Goal: Transaction & Acquisition: Subscribe to service/newsletter

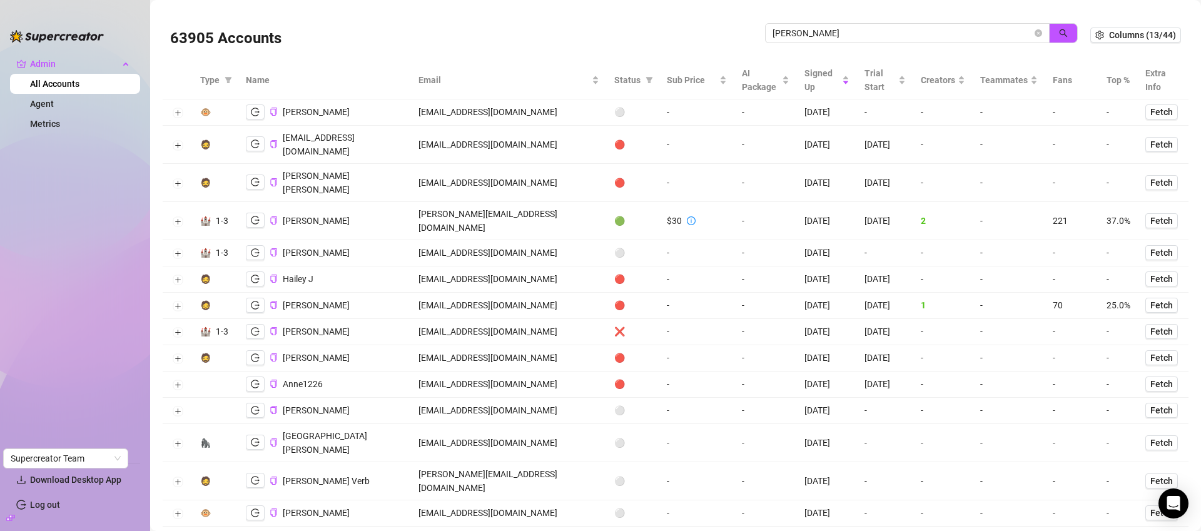
scroll to position [1155, 0]
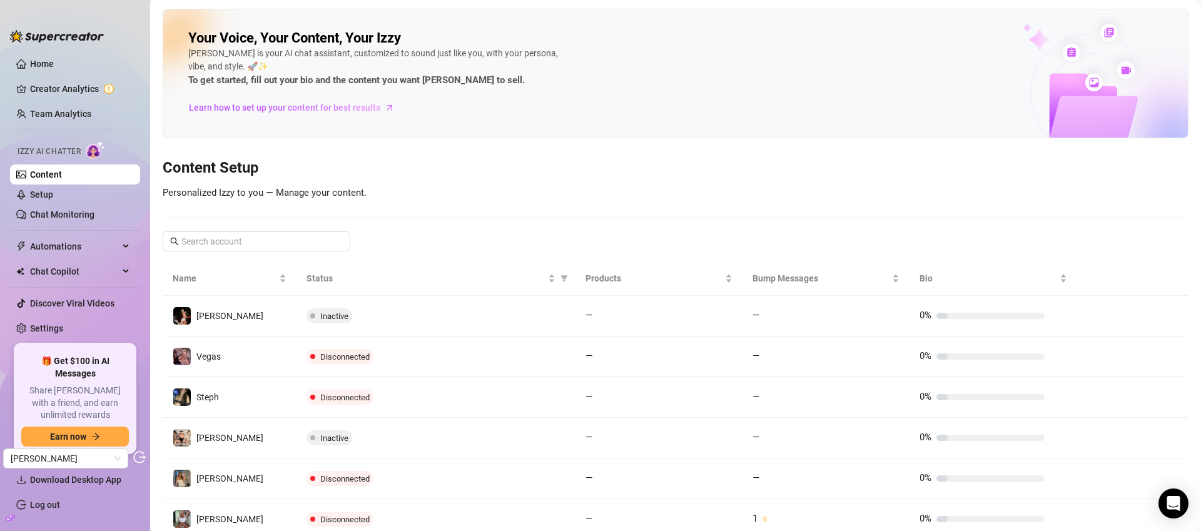
scroll to position [199, 0]
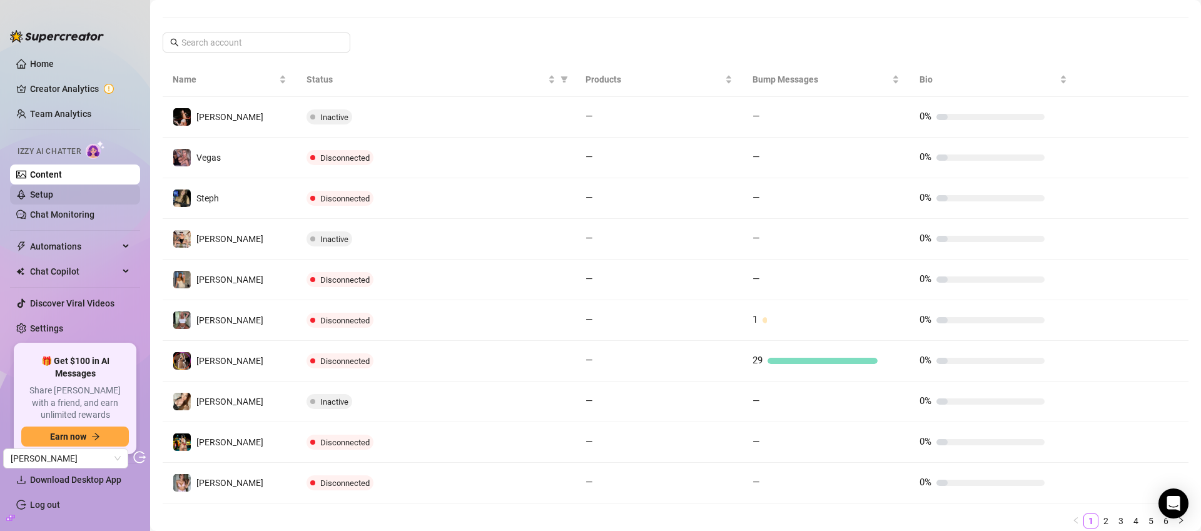
click at [53, 196] on link "Setup" at bounding box center [41, 195] width 23 height 10
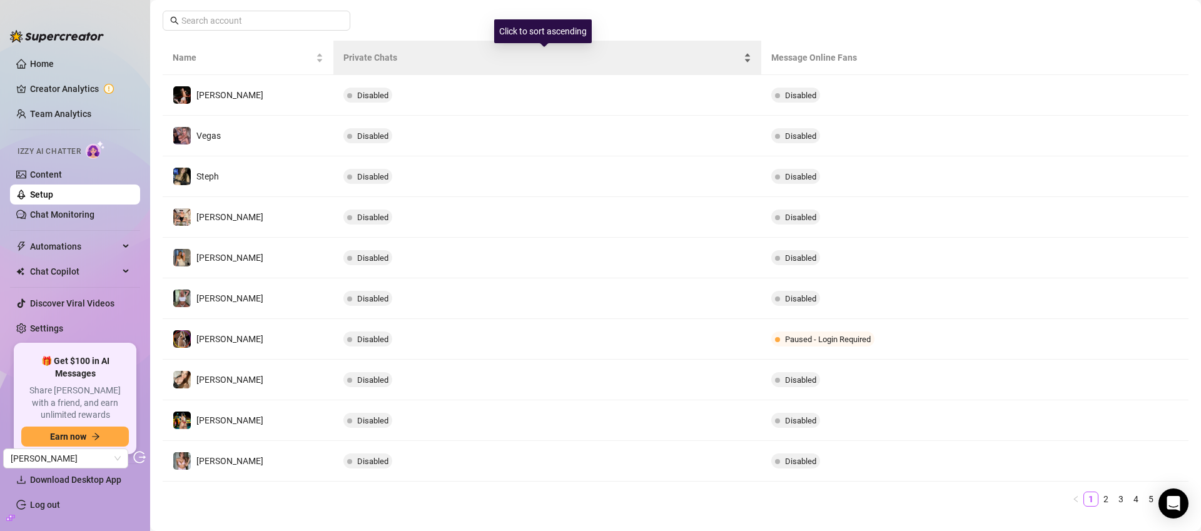
click at [741, 55] on div "Private Chats" at bounding box center [546, 58] width 407 height 14
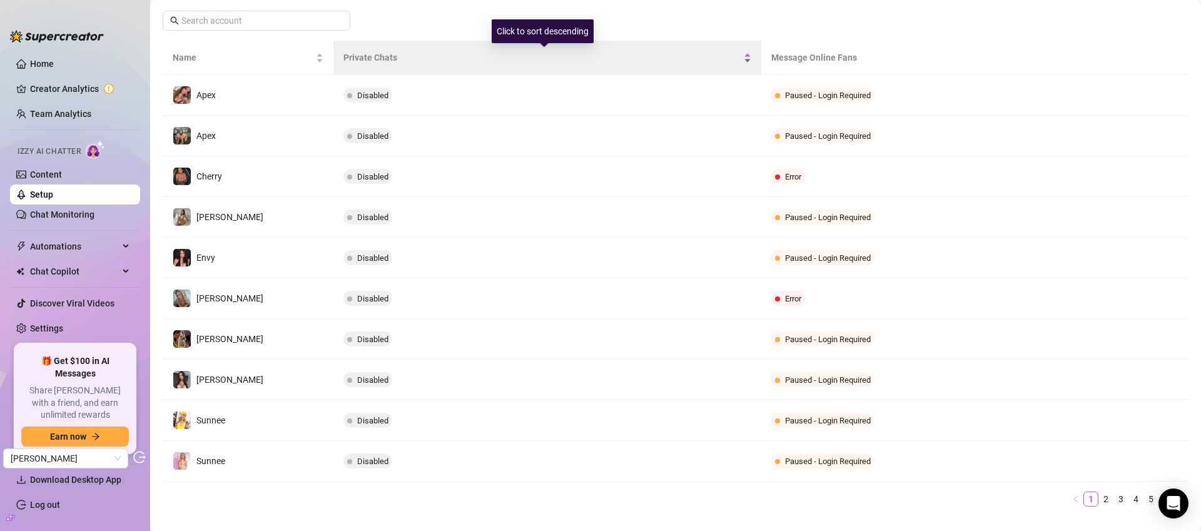
click at [741, 55] on div "Private Chats" at bounding box center [546, 58] width 407 height 14
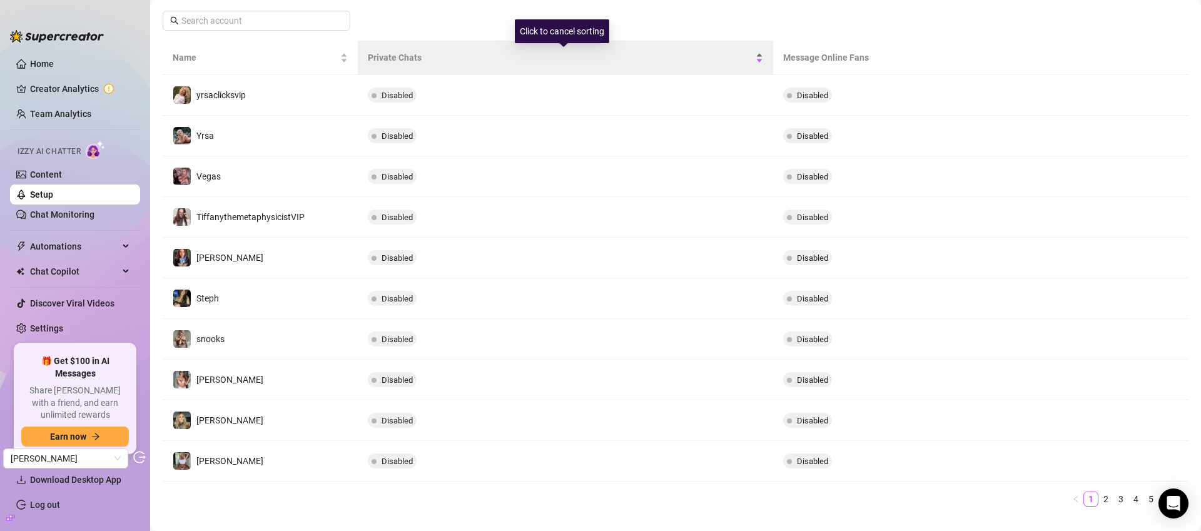
click at [741, 55] on span "Private Chats" at bounding box center [560, 58] width 385 height 14
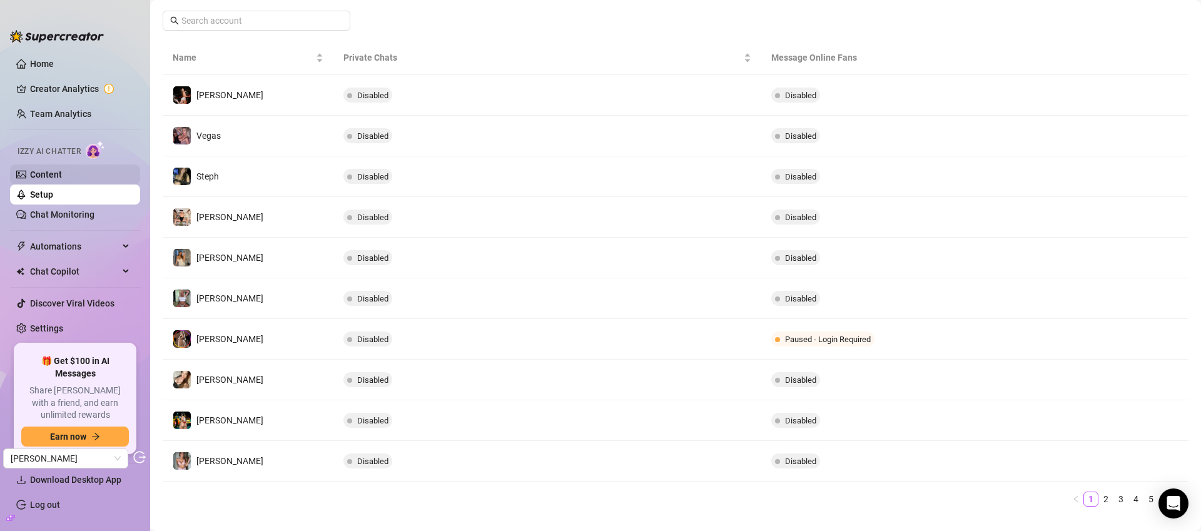
click at [62, 175] on link "Content" at bounding box center [46, 175] width 32 height 10
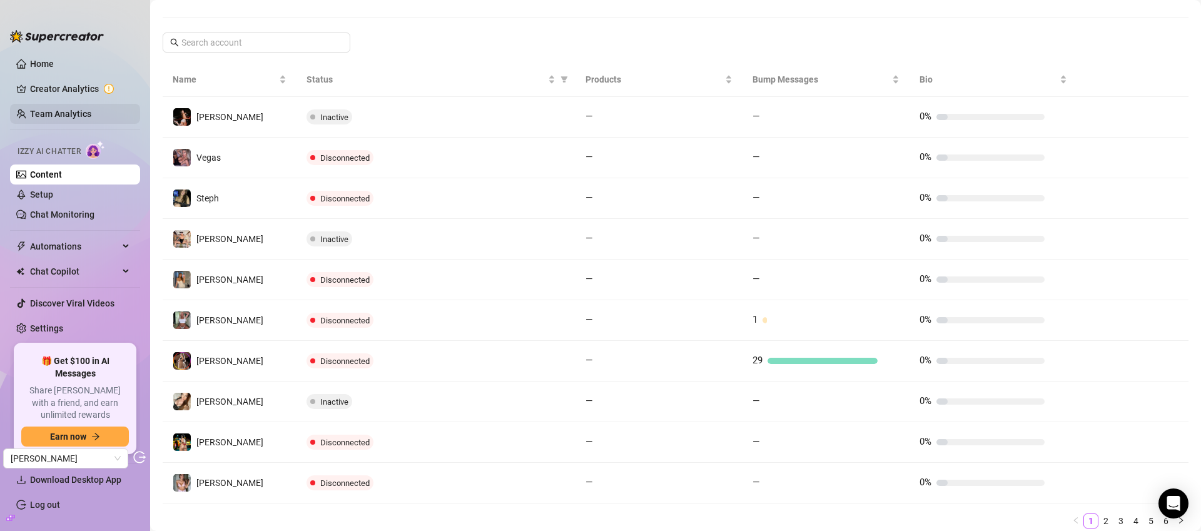
click at [76, 115] on link "Team Analytics" at bounding box center [60, 114] width 61 height 10
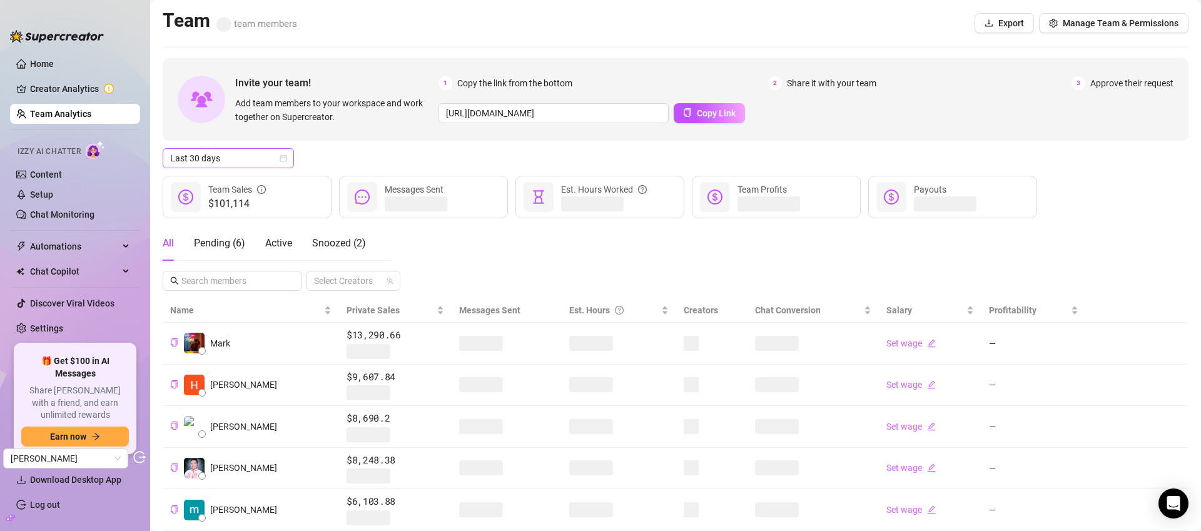
click at [221, 161] on span "Last 30 days" at bounding box center [228, 158] width 116 height 19
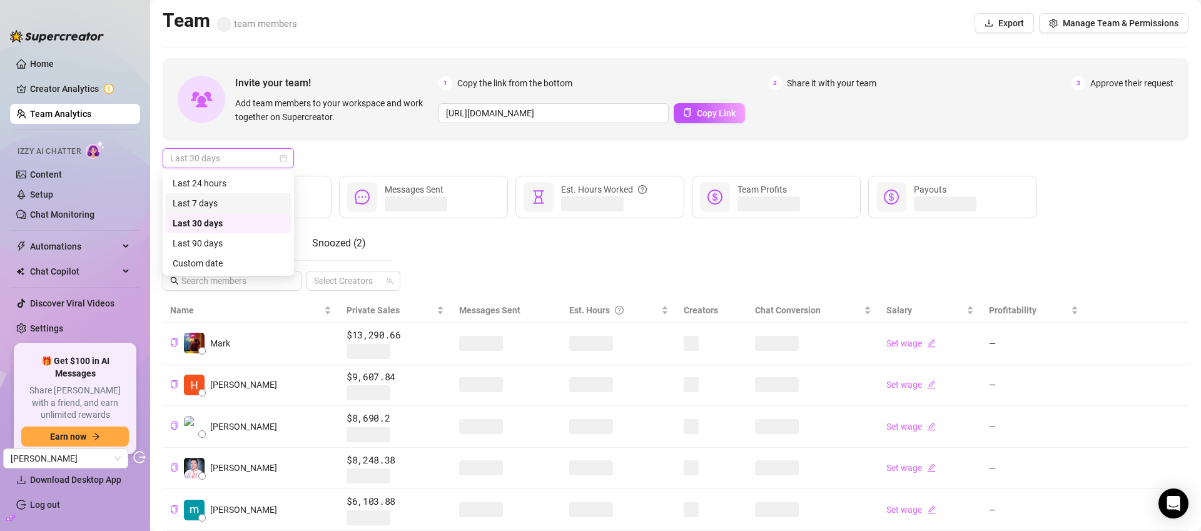
click at [221, 201] on div "Last 7 days" at bounding box center [228, 203] width 111 height 14
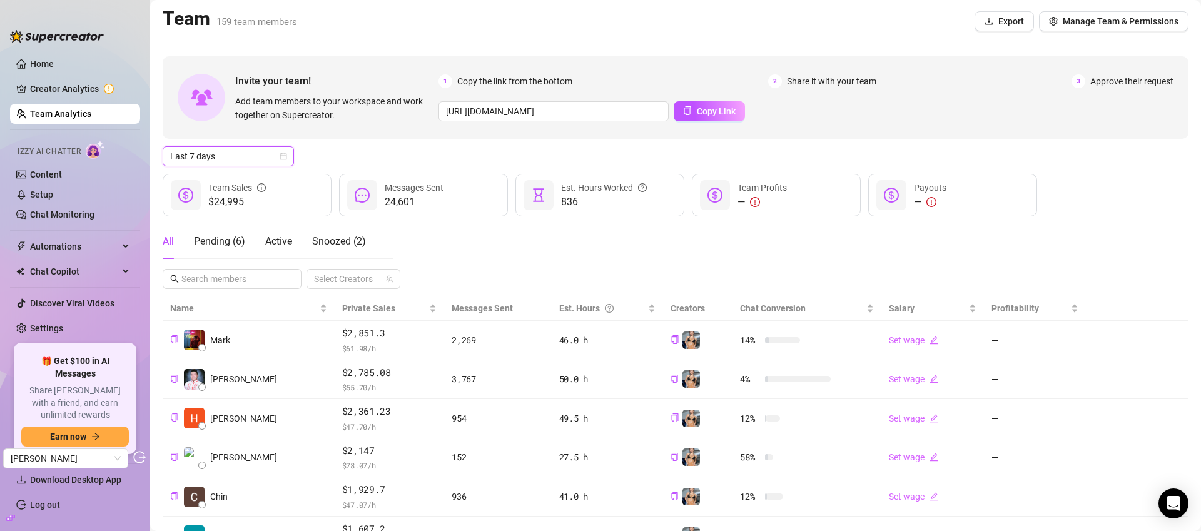
scroll to position [3, 0]
click at [59, 172] on link "Content" at bounding box center [46, 175] width 32 height 10
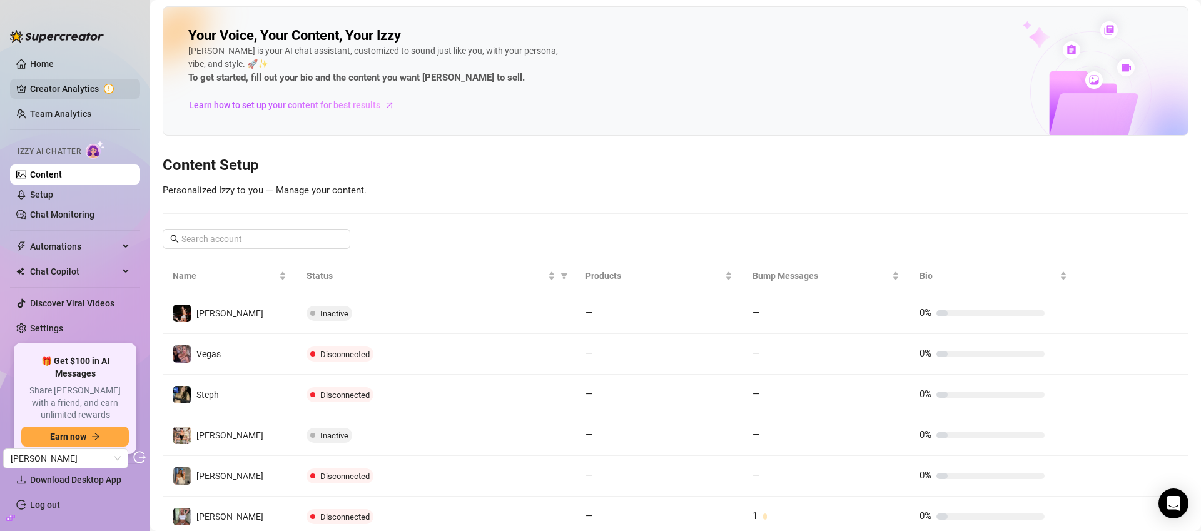
click at [91, 94] on link "Creator Analytics" at bounding box center [80, 89] width 100 height 20
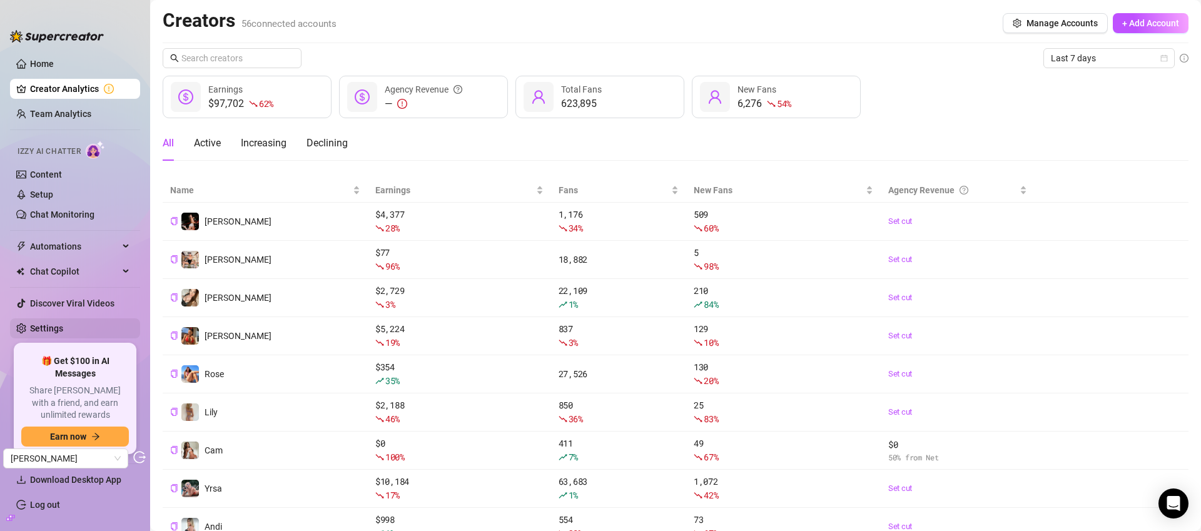
click at [63, 332] on link "Settings" at bounding box center [46, 328] width 33 height 10
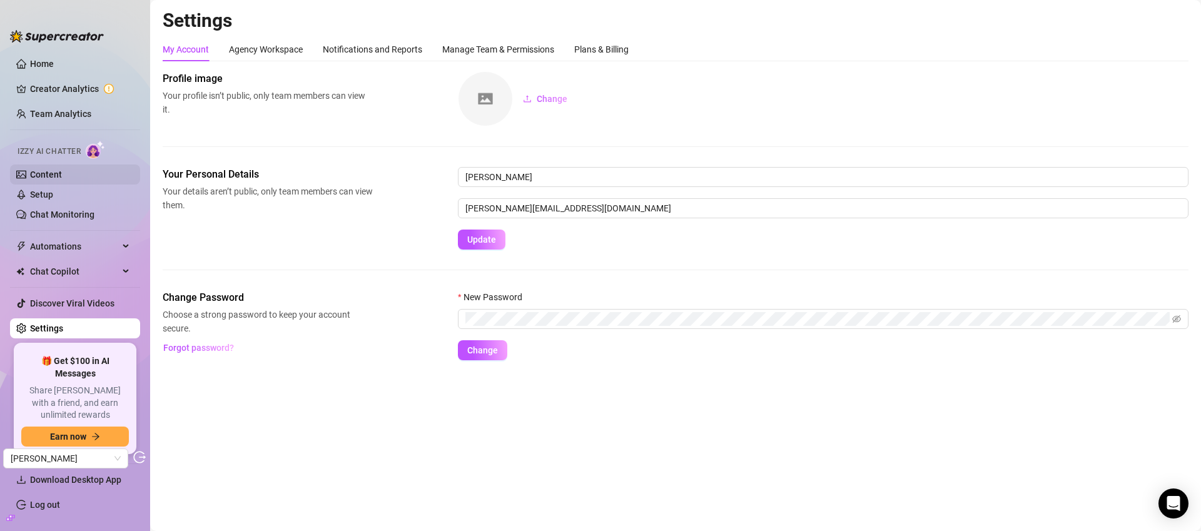
click at [57, 178] on link "Content" at bounding box center [46, 175] width 32 height 10
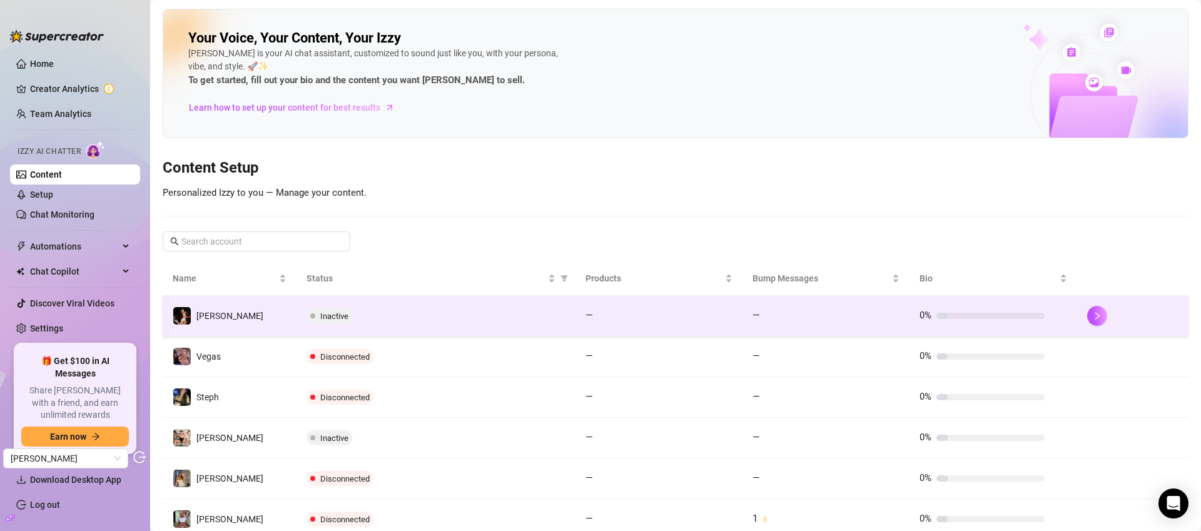
click at [383, 315] on div "Inactive" at bounding box center [435, 315] width 259 height 15
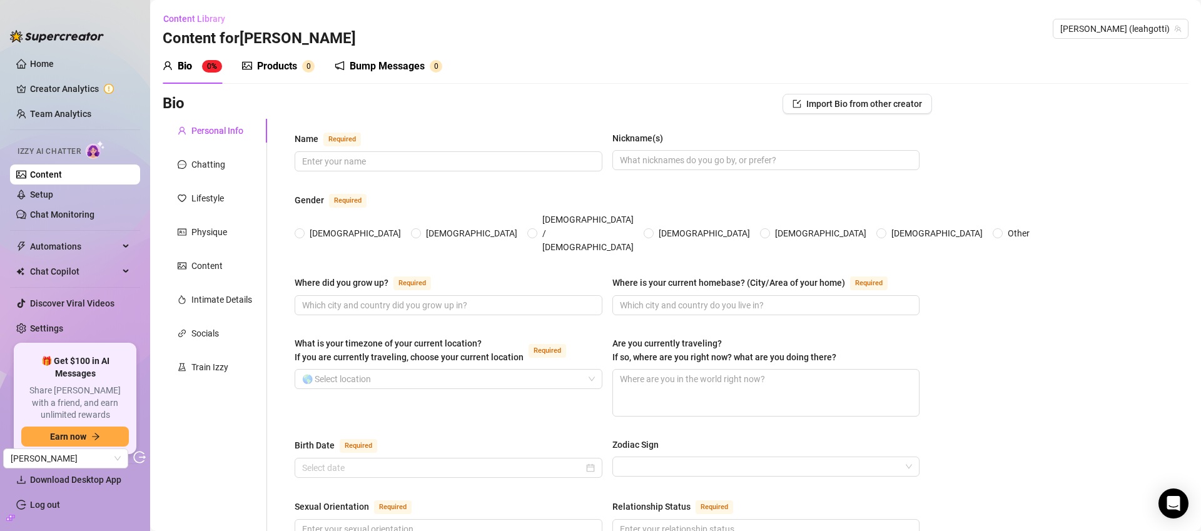
click at [291, 68] on div "Products" at bounding box center [277, 66] width 40 height 15
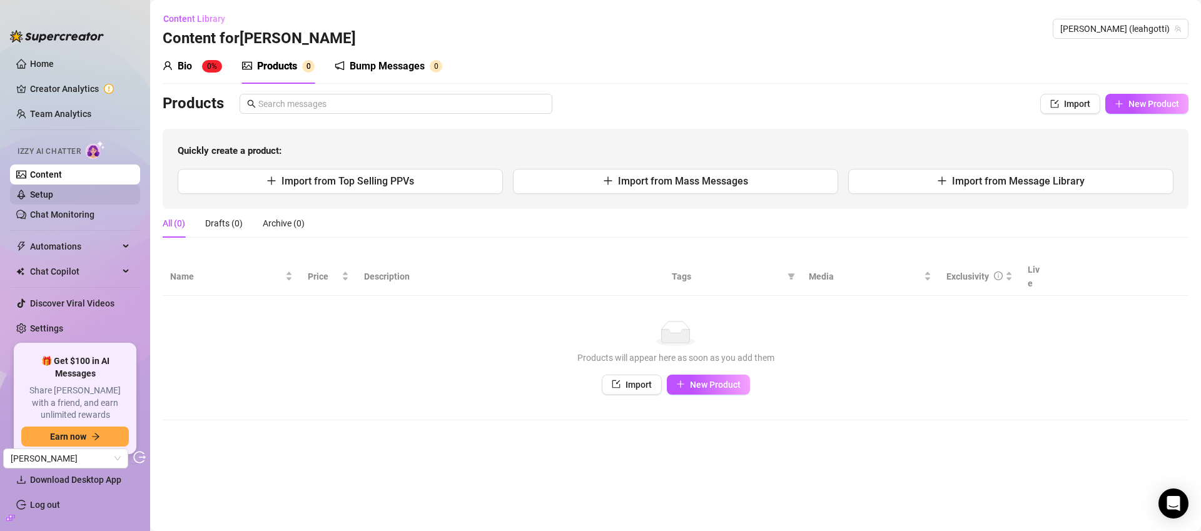
click at [32, 191] on link "Setup" at bounding box center [41, 195] width 23 height 10
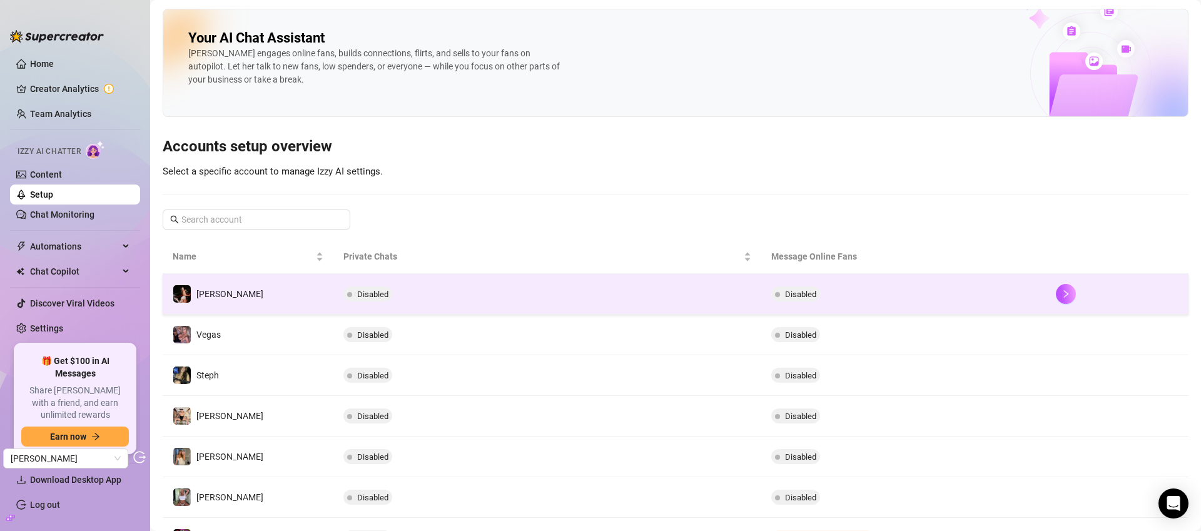
click at [718, 294] on td "Disabled" at bounding box center [546, 294] width 427 height 41
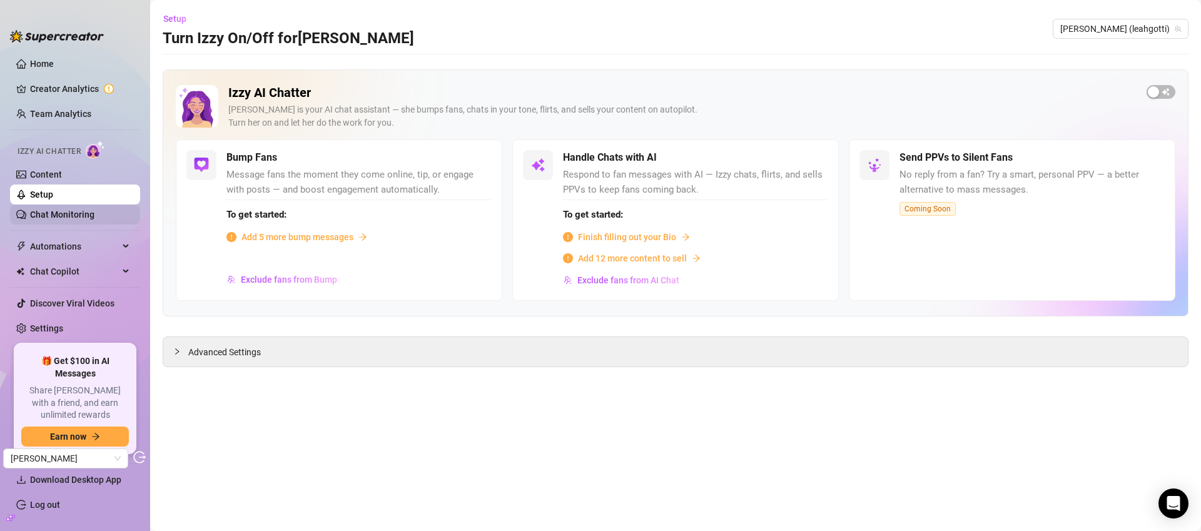
click at [59, 214] on link "Chat Monitoring" at bounding box center [62, 215] width 64 height 10
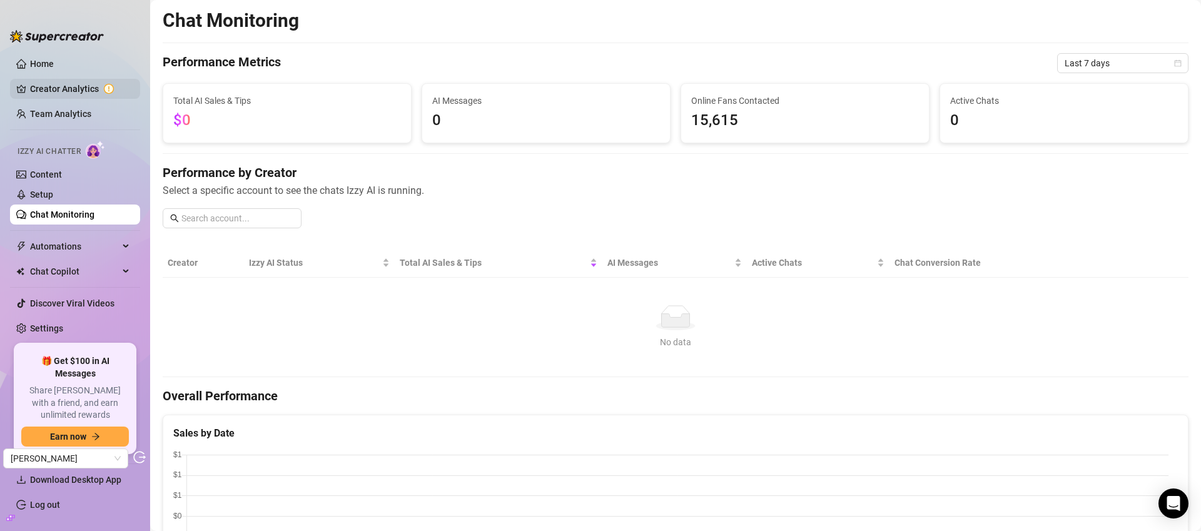
click at [81, 88] on link "Creator Analytics" at bounding box center [80, 89] width 100 height 20
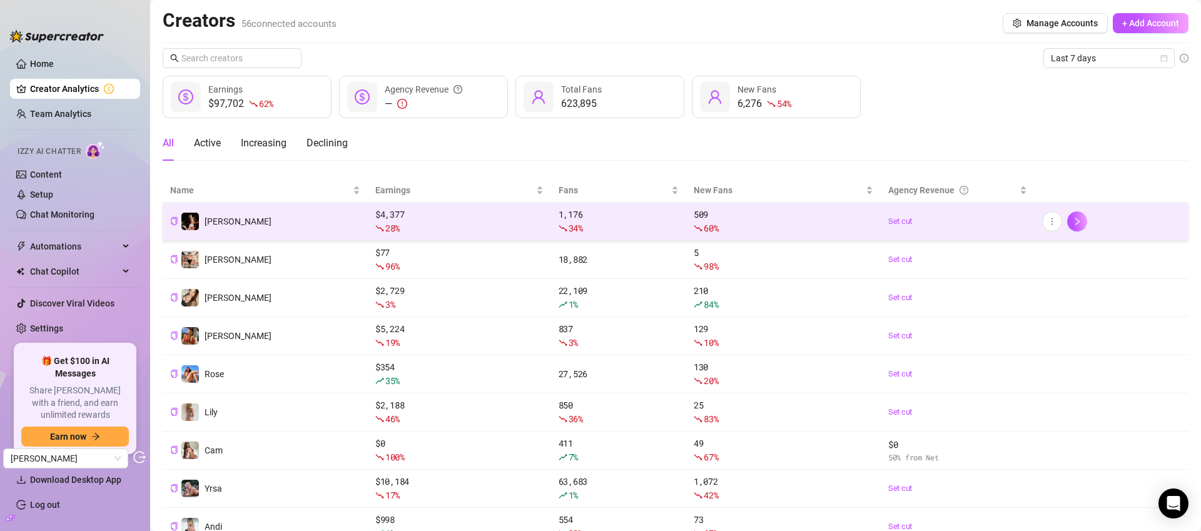
click at [292, 213] on td "Leah" at bounding box center [265, 222] width 205 height 38
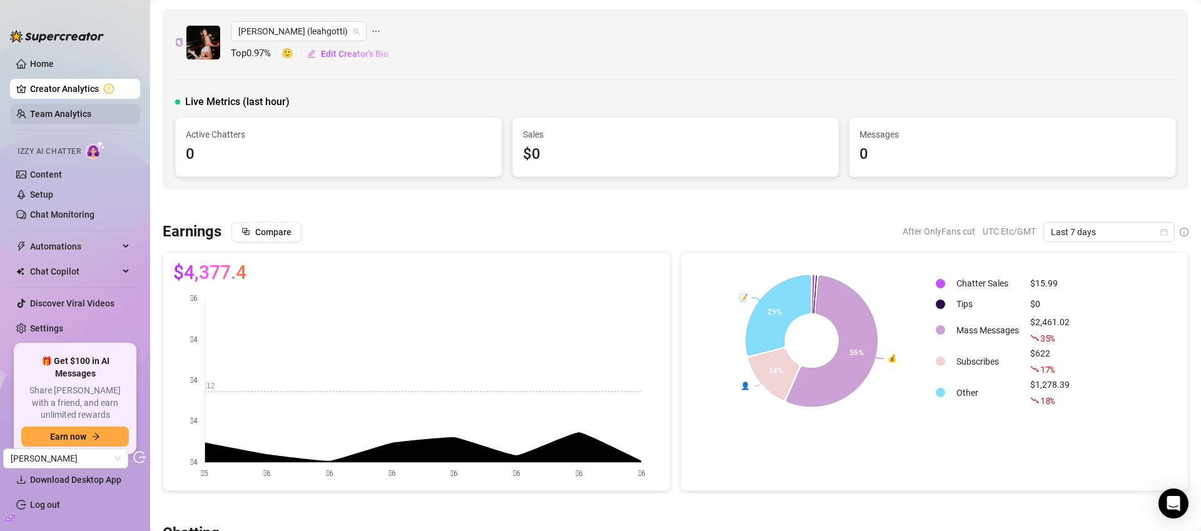
click at [66, 114] on link "Team Analytics" at bounding box center [60, 114] width 61 height 10
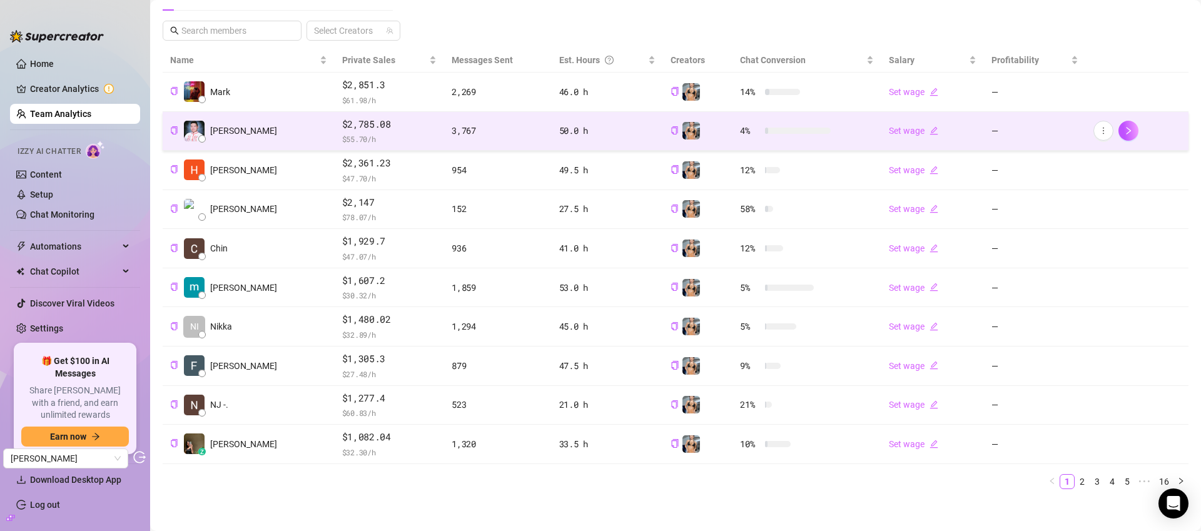
scroll to position [256, 0]
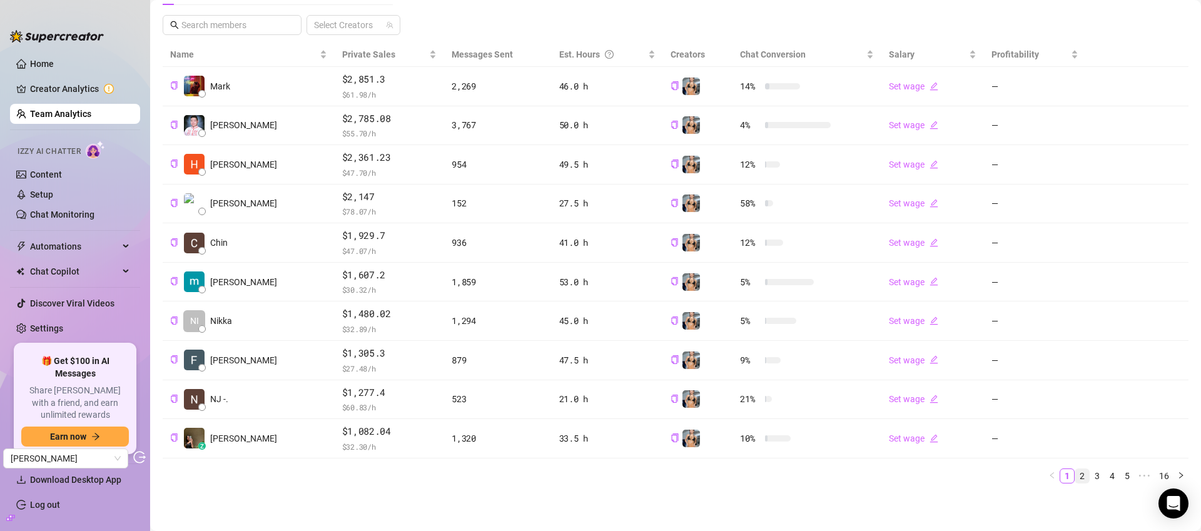
click at [1075, 477] on link "2" at bounding box center [1082, 476] width 14 height 14
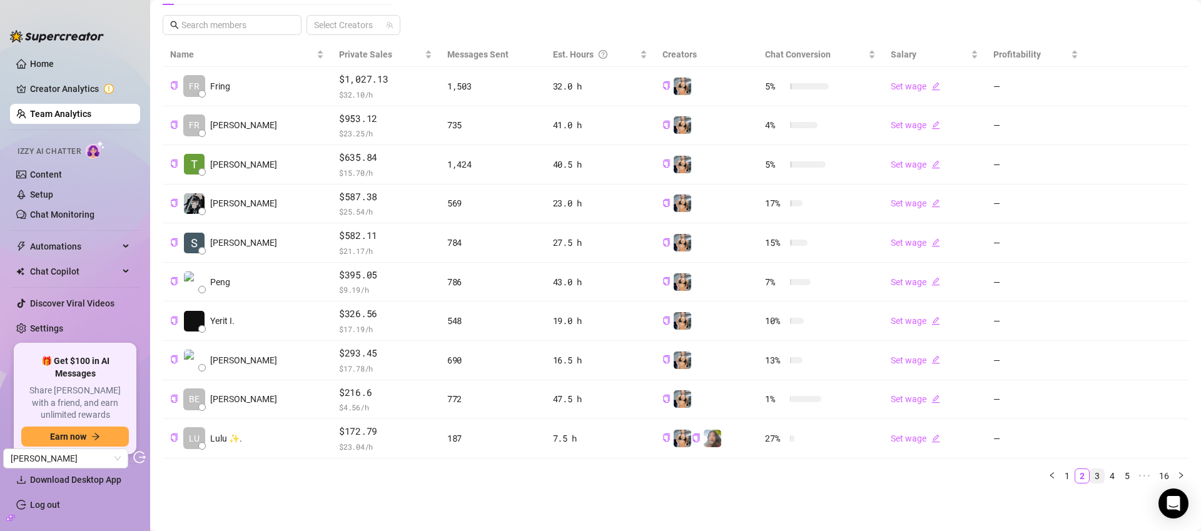
click at [1090, 476] on link "3" at bounding box center [1097, 476] width 14 height 14
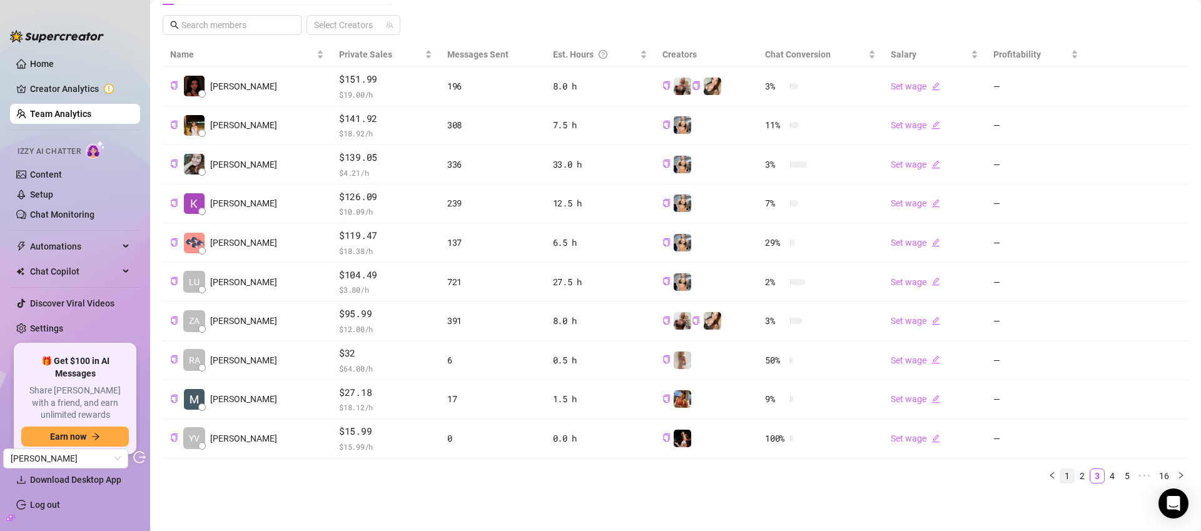
click at [1060, 478] on link "1" at bounding box center [1067, 476] width 14 height 14
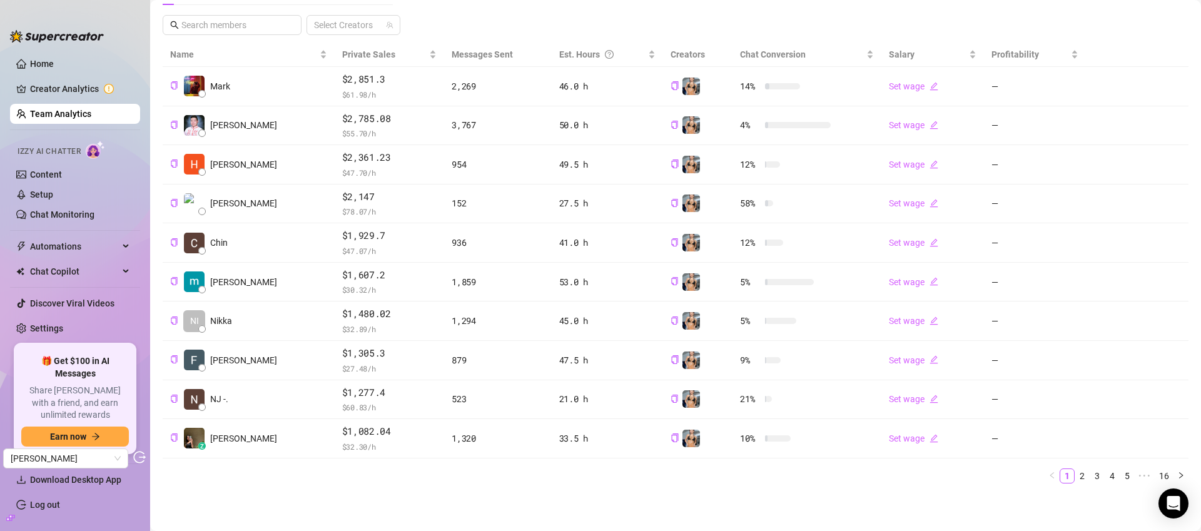
scroll to position [0, 0]
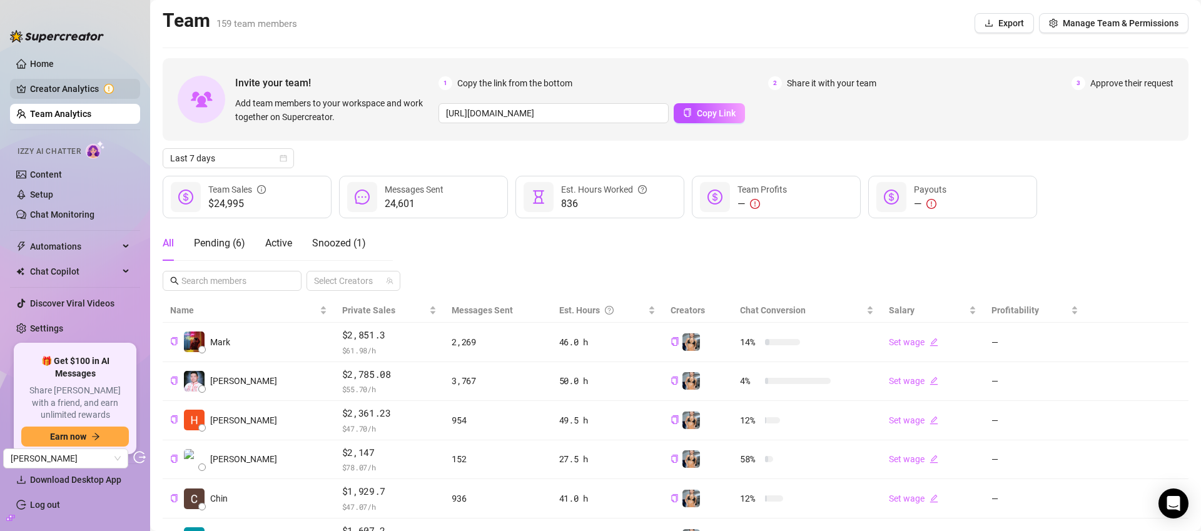
click at [74, 88] on link "Creator Analytics" at bounding box center [80, 89] width 100 height 20
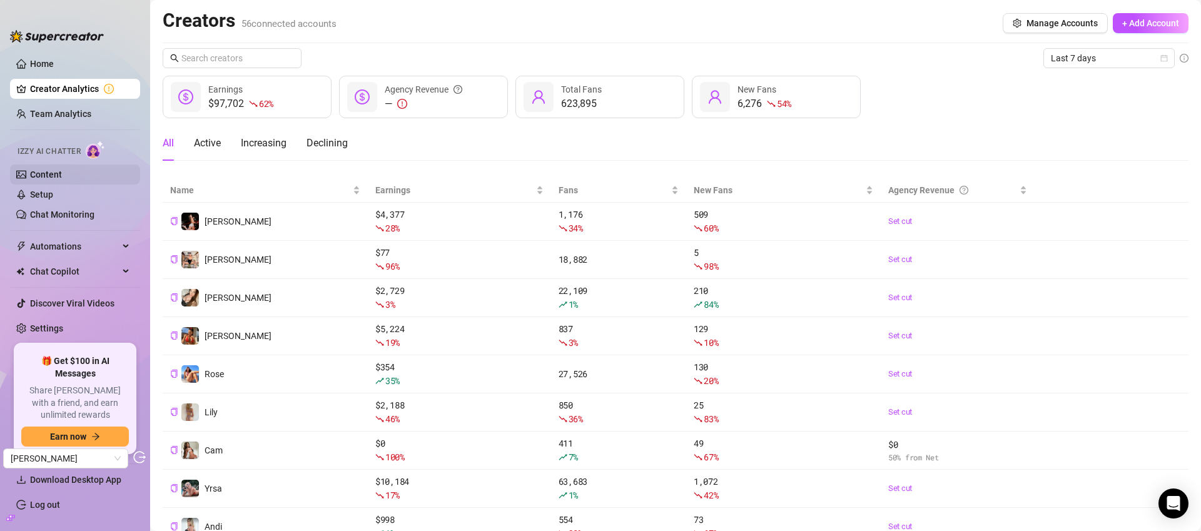
click at [62, 171] on link "Content" at bounding box center [46, 175] width 32 height 10
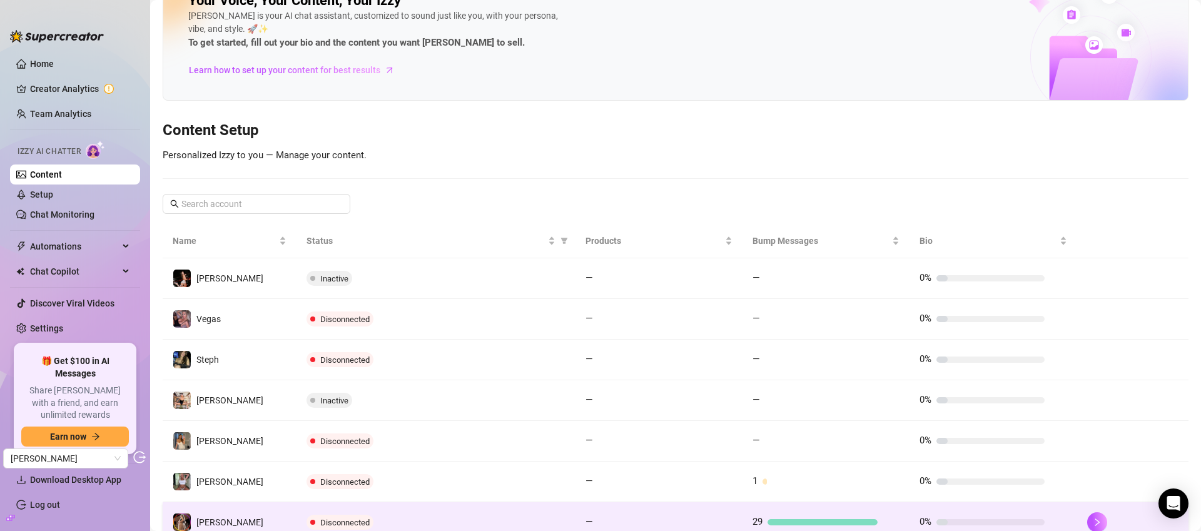
scroll to position [37, 0]
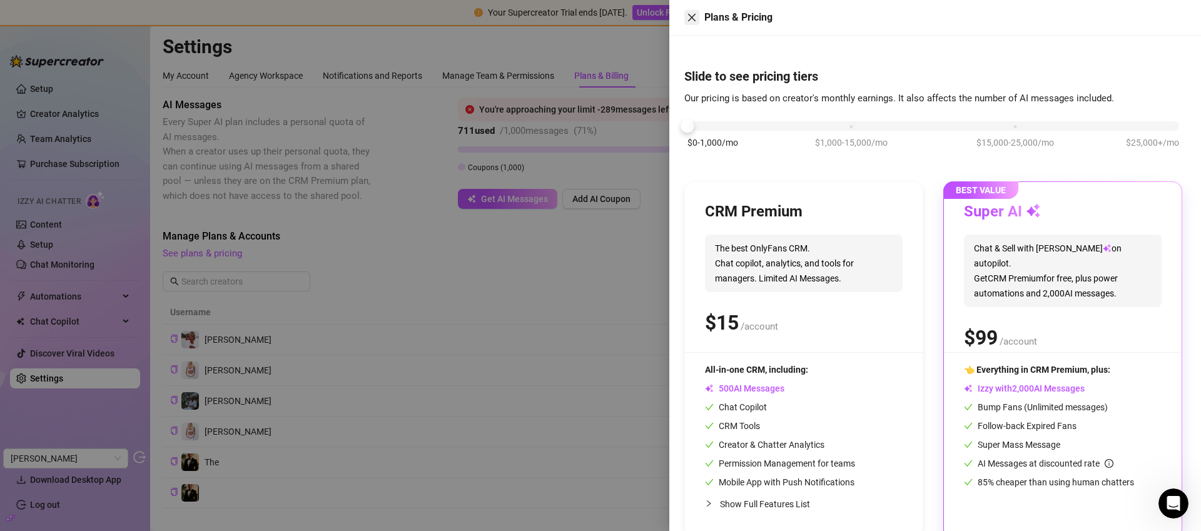
click at [693, 14] on icon "close" at bounding box center [692, 18] width 10 height 10
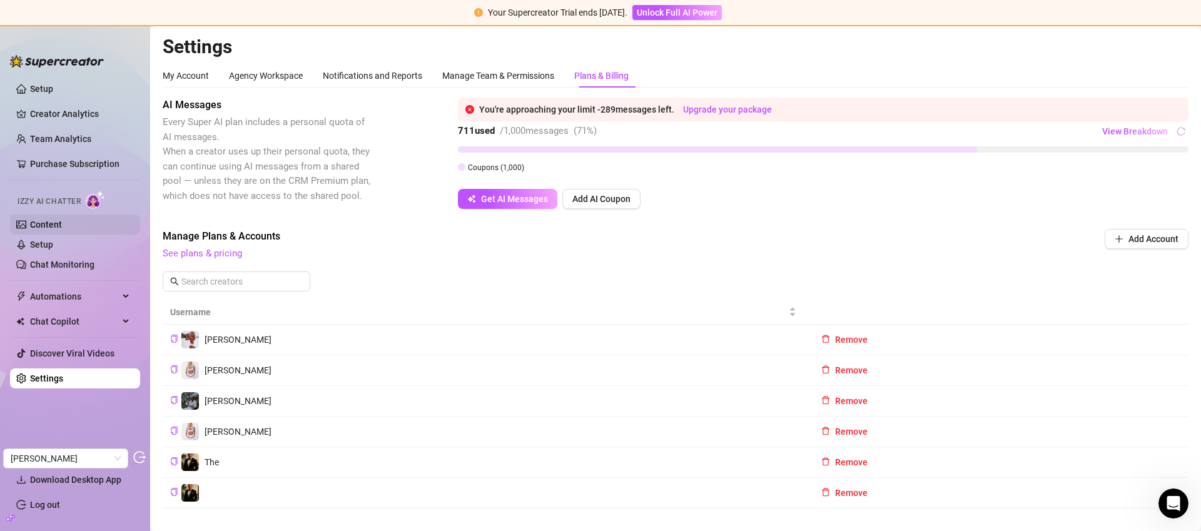
click at [52, 230] on link "Content" at bounding box center [46, 225] width 32 height 10
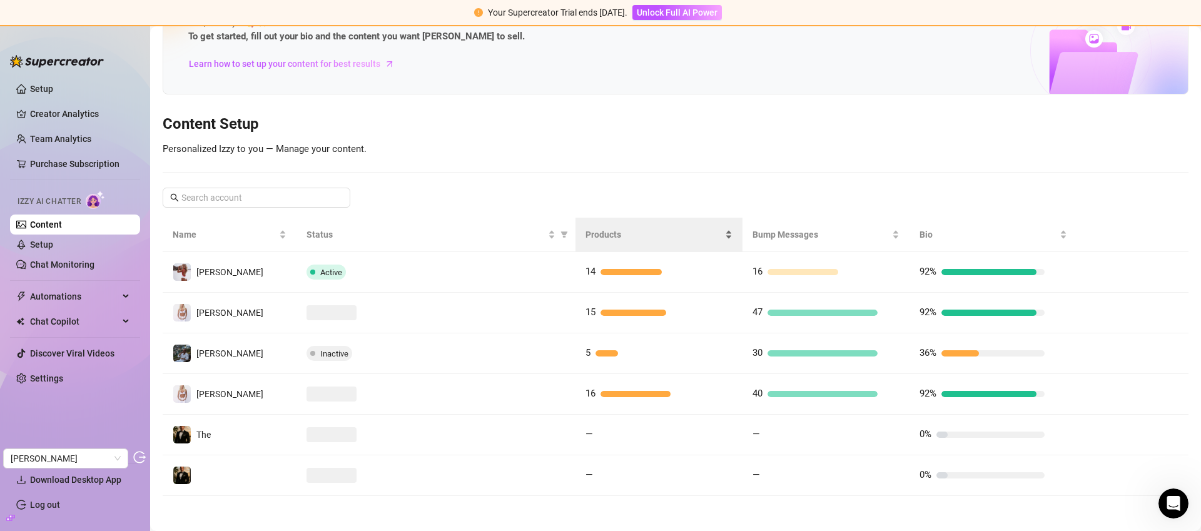
scroll to position [73, 0]
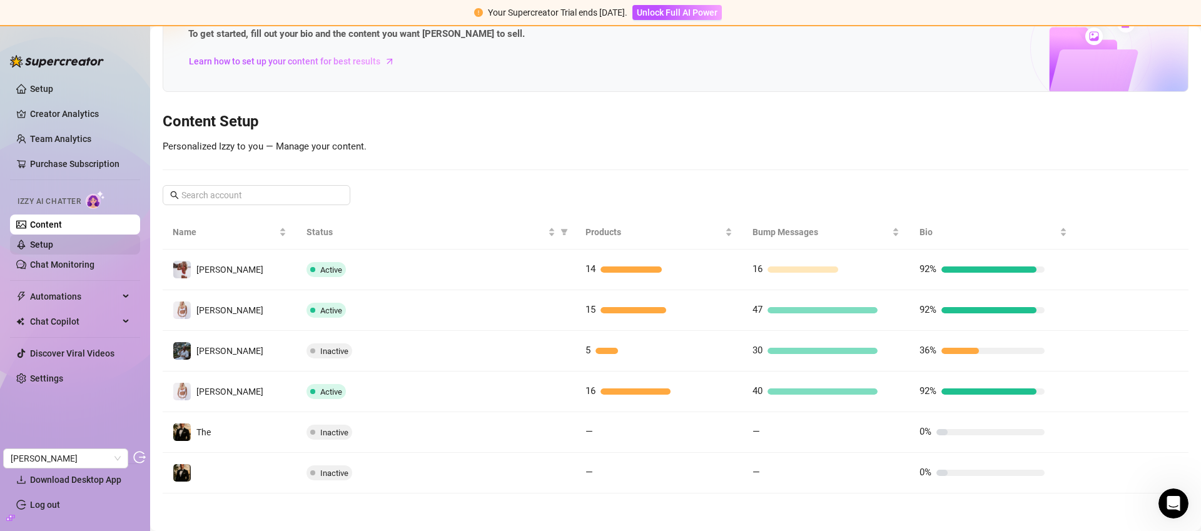
click at [53, 247] on link "Setup" at bounding box center [41, 245] width 23 height 10
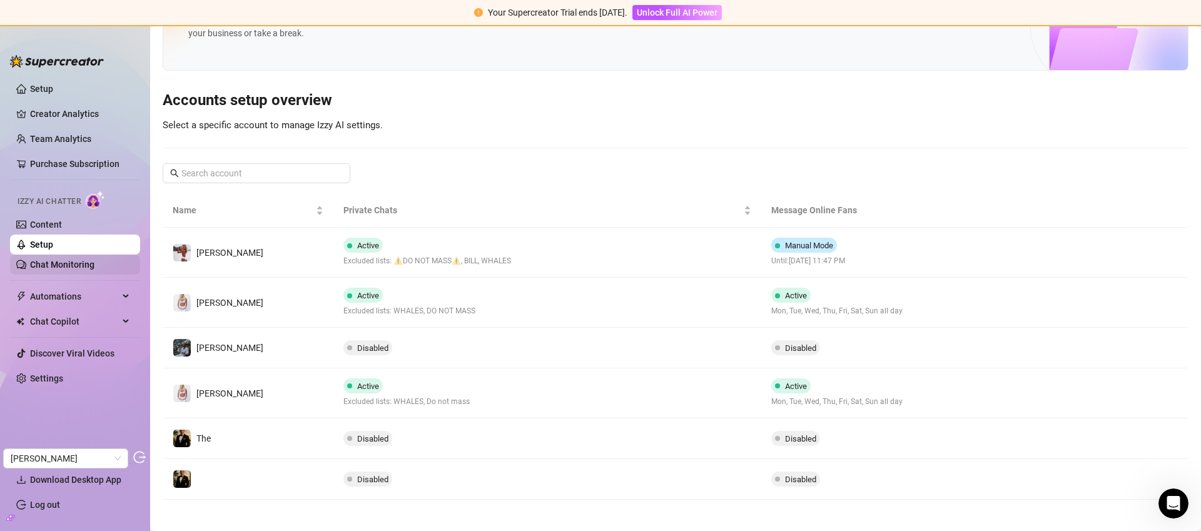
click at [94, 265] on link "Chat Monitoring" at bounding box center [62, 265] width 64 height 10
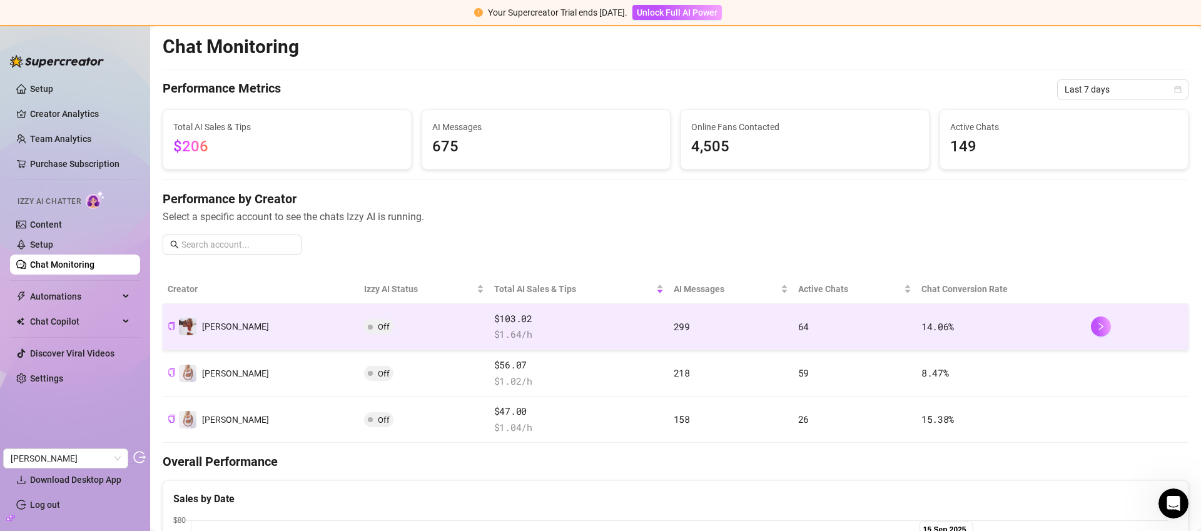
click at [366, 321] on td "Off" at bounding box center [424, 327] width 130 height 46
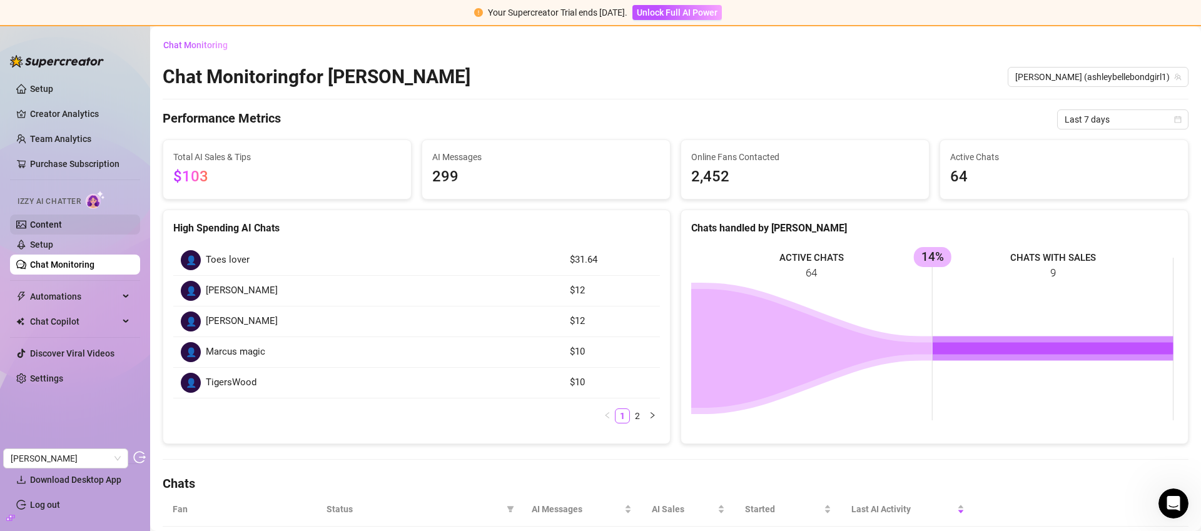
click at [62, 225] on link "Content" at bounding box center [46, 225] width 32 height 10
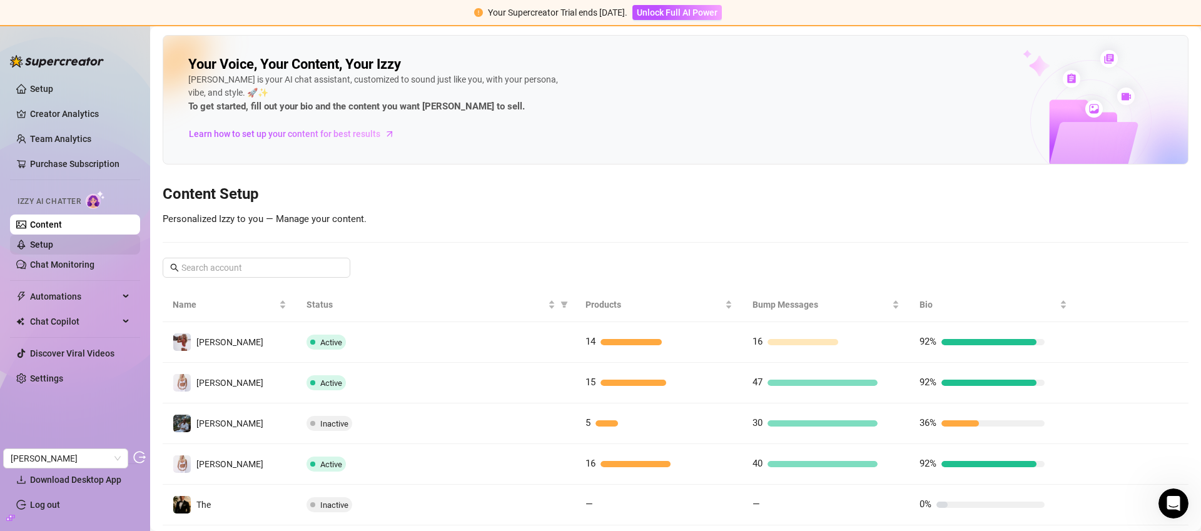
click at [53, 244] on link "Setup" at bounding box center [41, 245] width 23 height 10
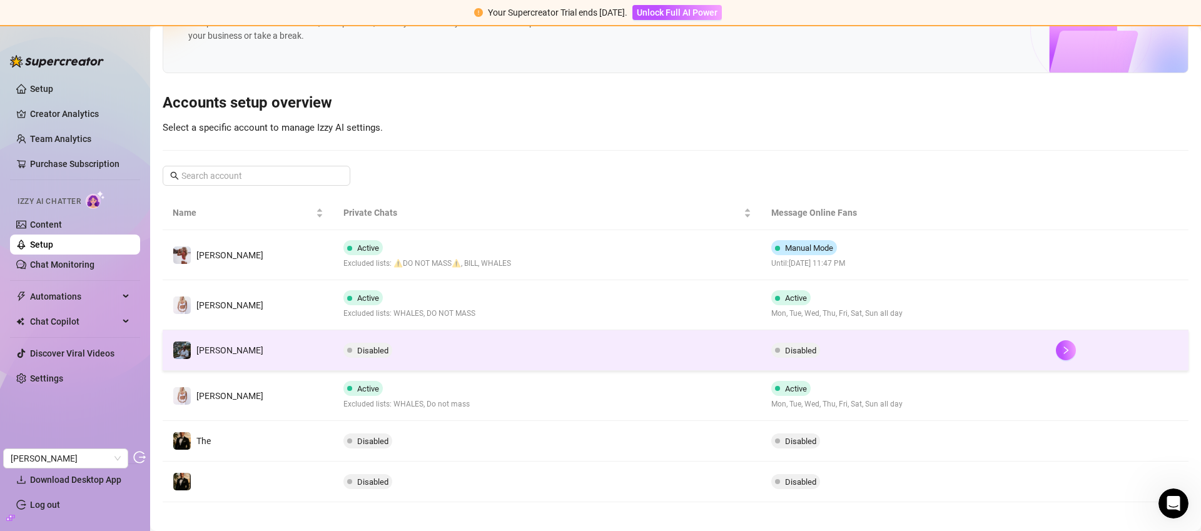
scroll to position [79, 0]
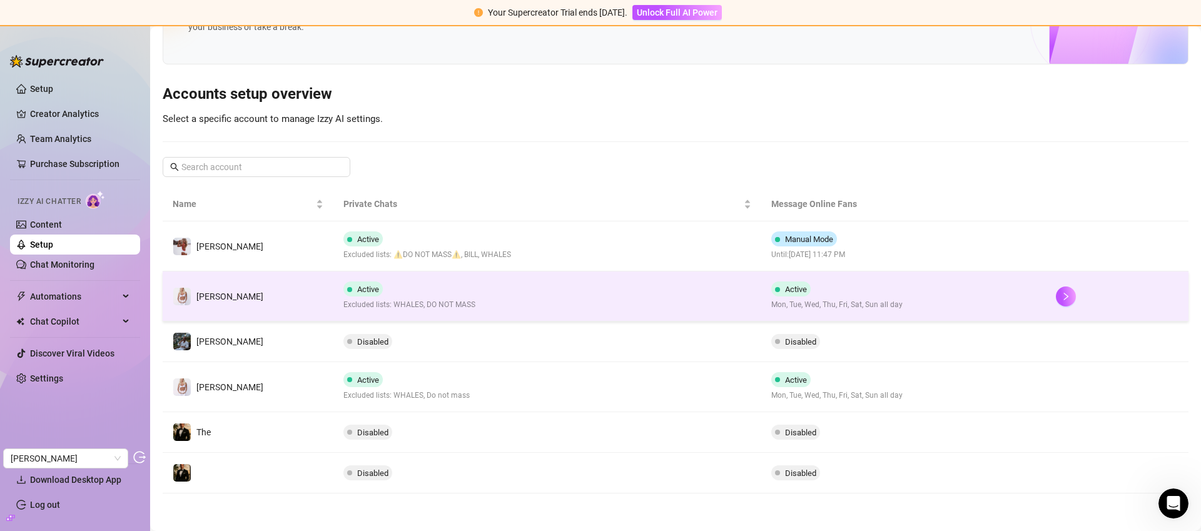
click at [637, 302] on td "Active Excluded lists: WHALES, DO NOT MASS" at bounding box center [546, 296] width 427 height 50
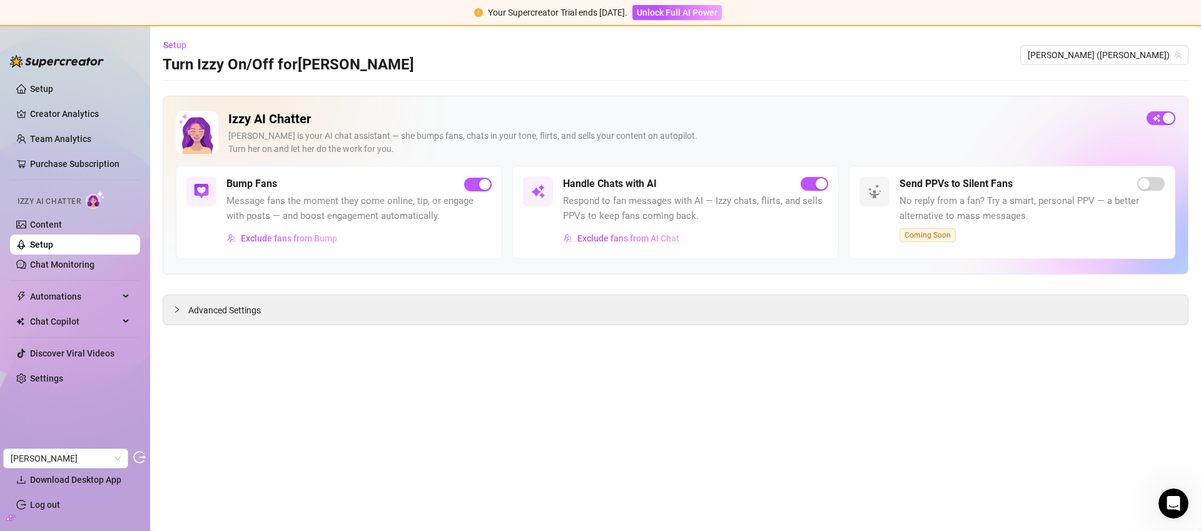
click at [53, 248] on link "Setup" at bounding box center [41, 245] width 23 height 10
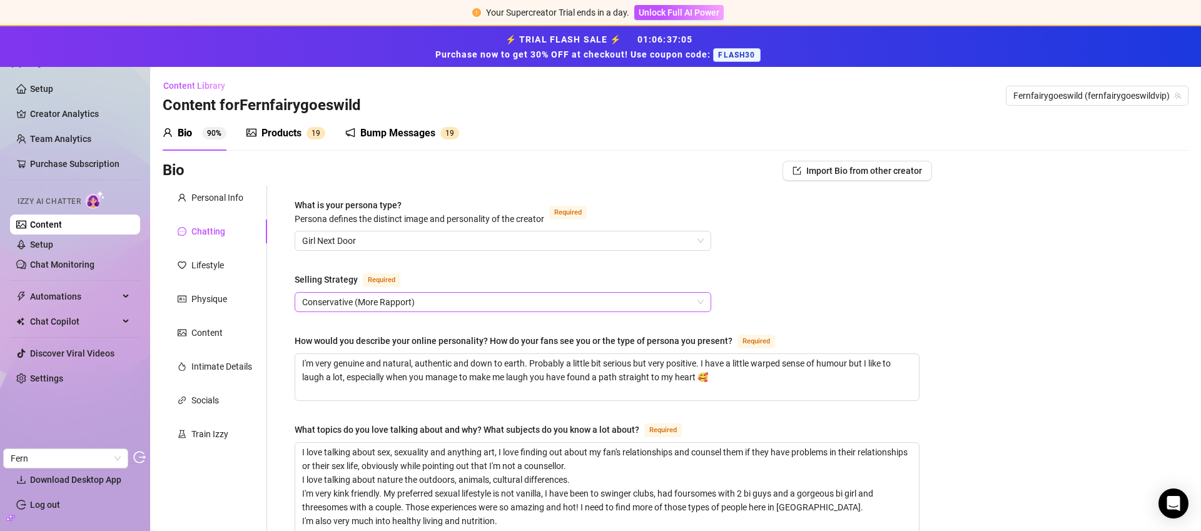
click at [500, 308] on span "Conservative (More Rapport)" at bounding box center [503, 302] width 402 height 19
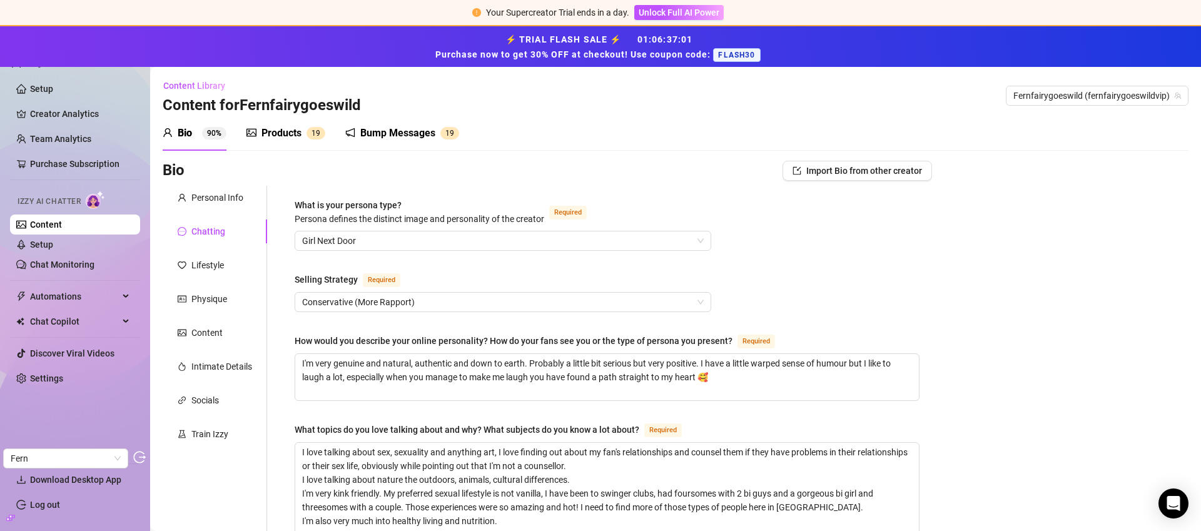
click at [122, 408] on ul "Setup Creator Analytics Team Analytics Purchase Subscription Izzy AI Chatter Co…" at bounding box center [75, 266] width 130 height 384
click at [92, 451] on span "Fern" at bounding box center [66, 458] width 110 height 19
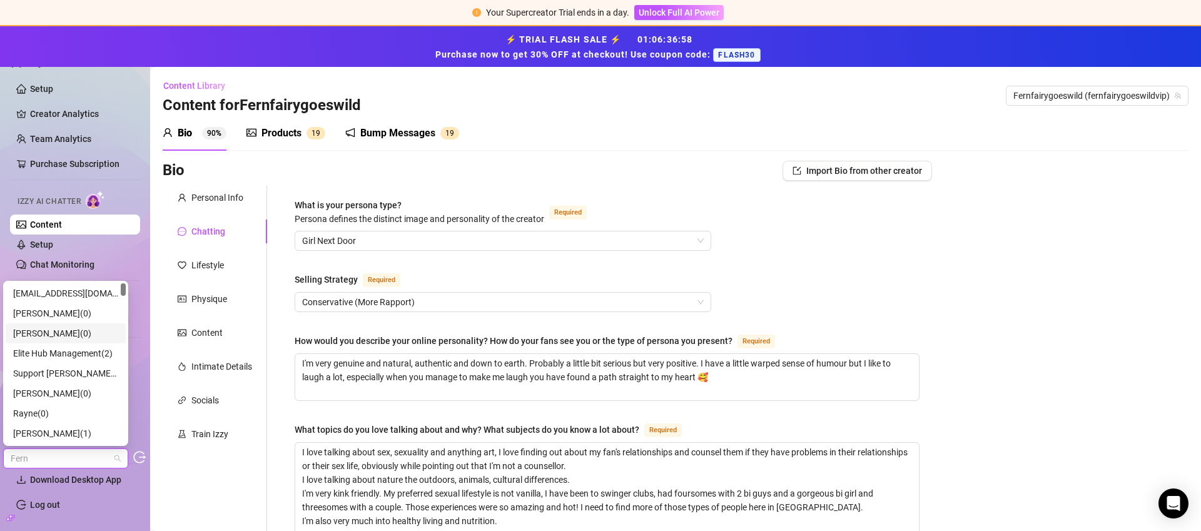
click at [138, 338] on ul "Setup Creator Analytics Team Analytics Purchase Subscription Izzy AI Chatter Co…" at bounding box center [75, 266] width 130 height 384
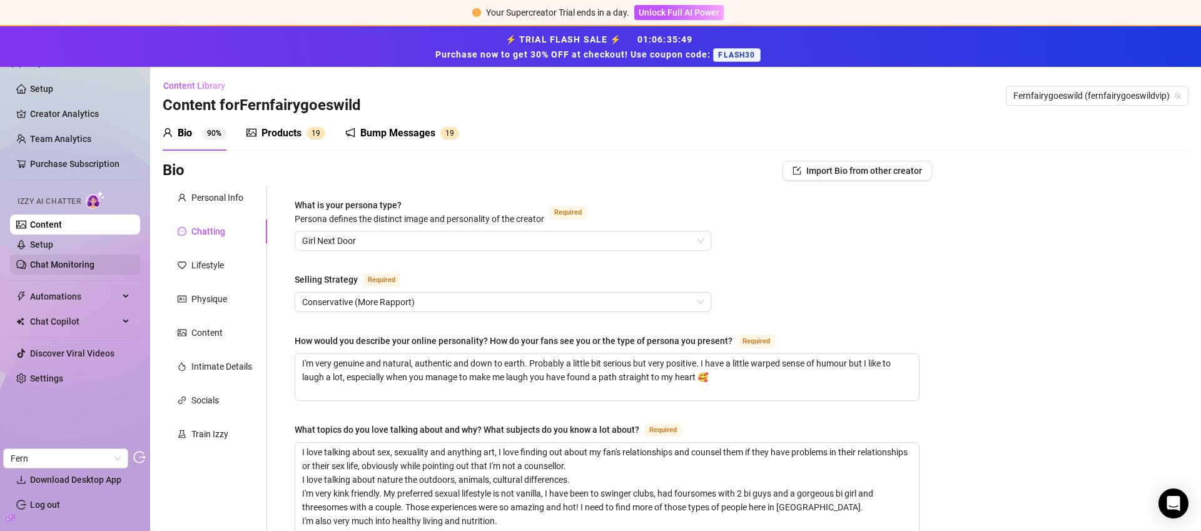
click at [94, 262] on link "Chat Monitoring" at bounding box center [62, 265] width 64 height 10
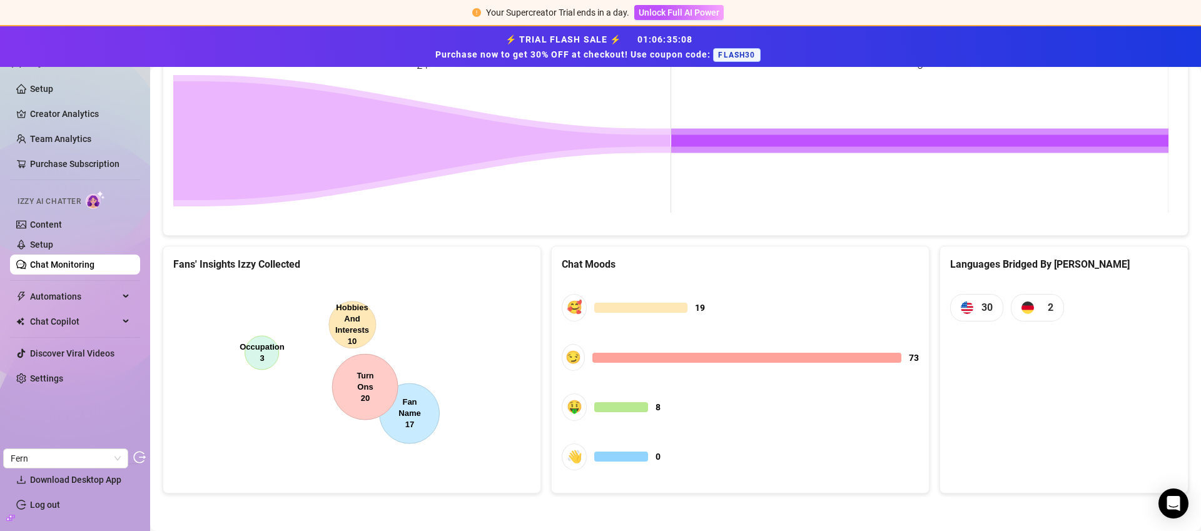
scroll to position [283, 0]
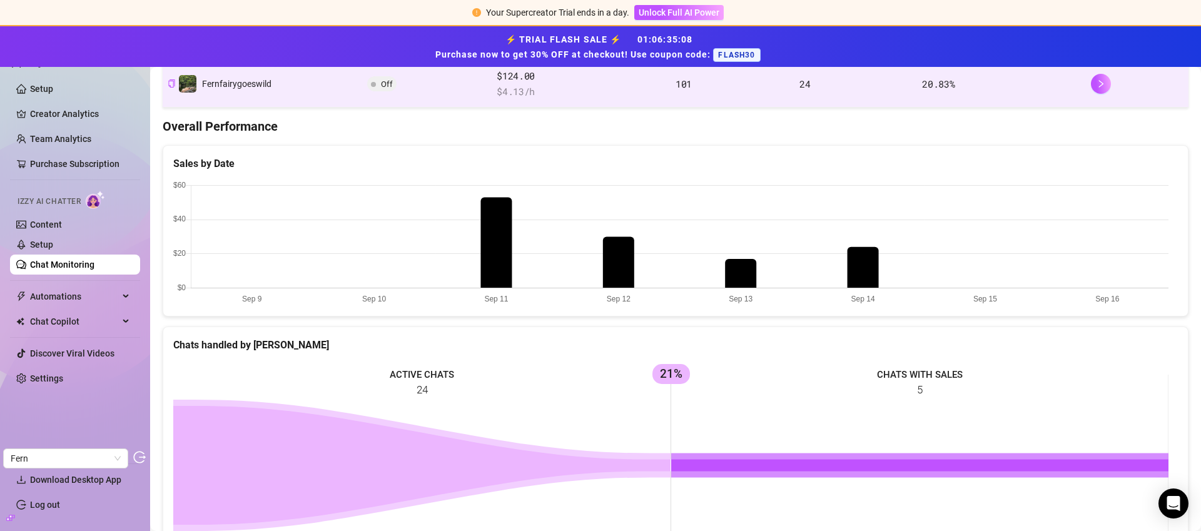
click at [303, 102] on td "Fernfairygoeswild" at bounding box center [263, 84] width 200 height 46
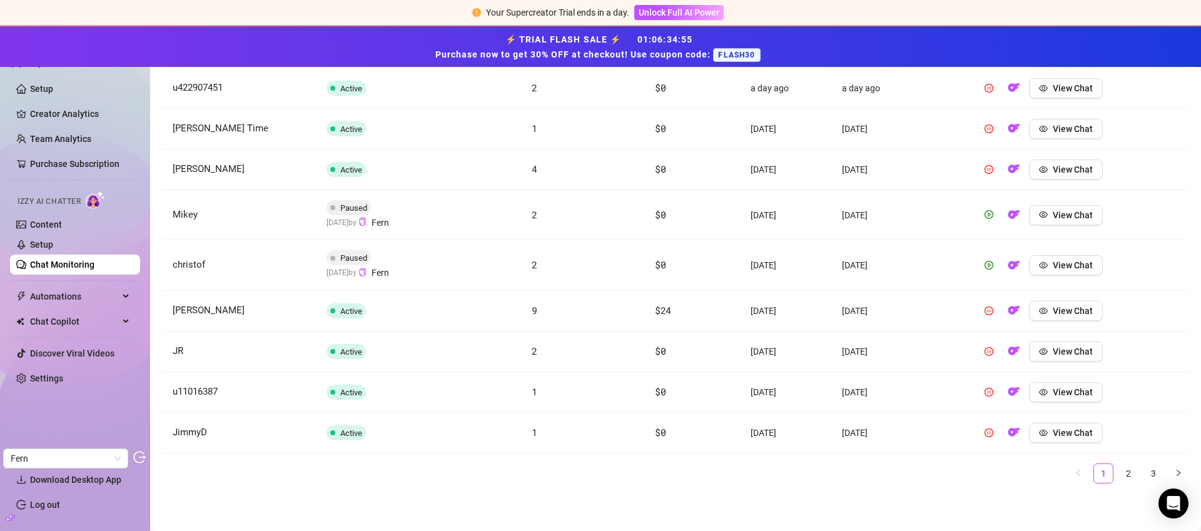
scroll to position [545, 0]
click at [1148, 475] on link "3" at bounding box center [1153, 476] width 19 height 19
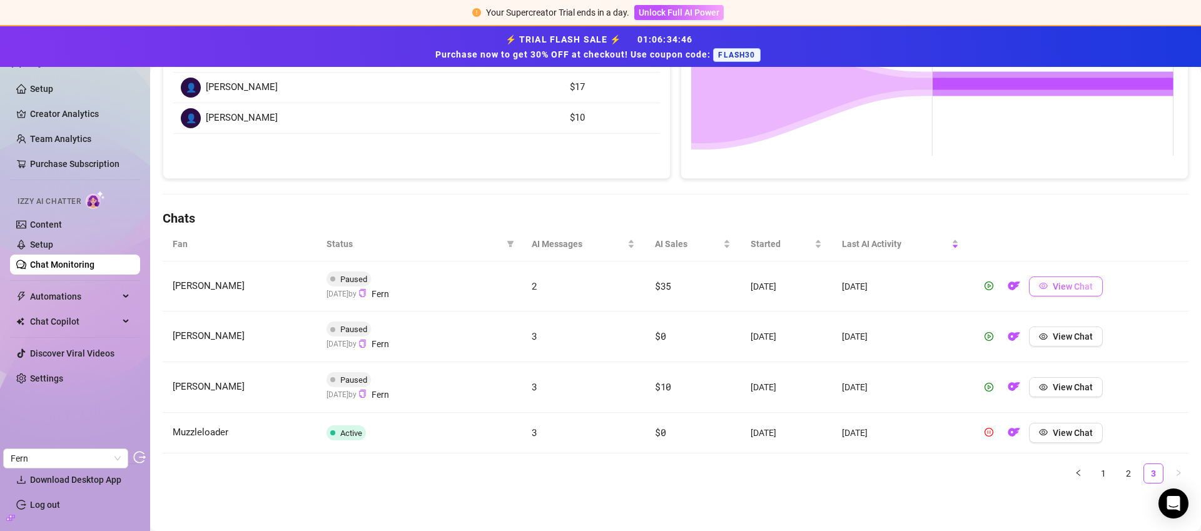
click at [1073, 283] on span "View Chat" at bounding box center [1073, 286] width 40 height 10
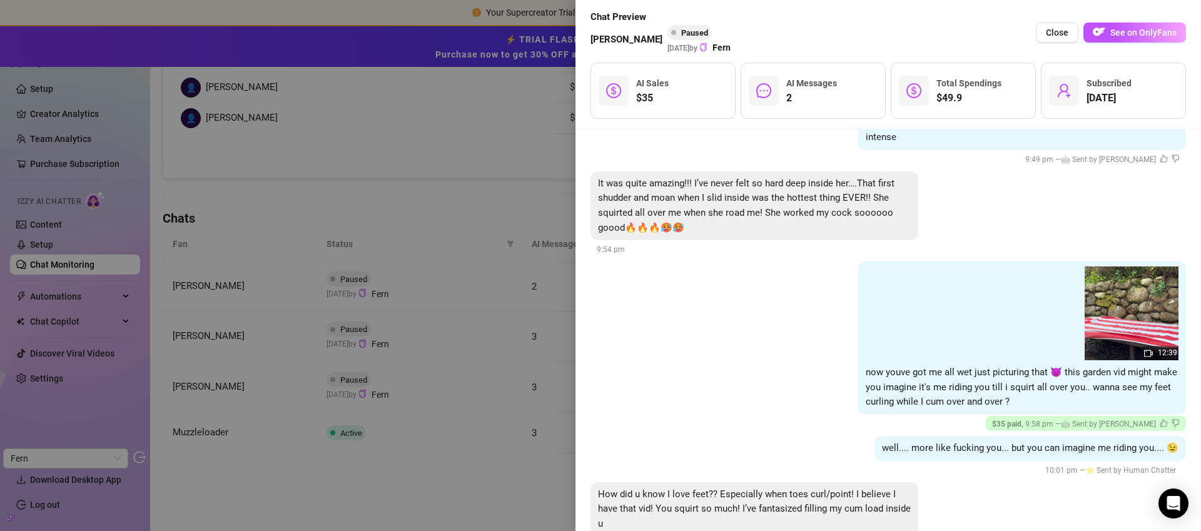
scroll to position [0, 0]
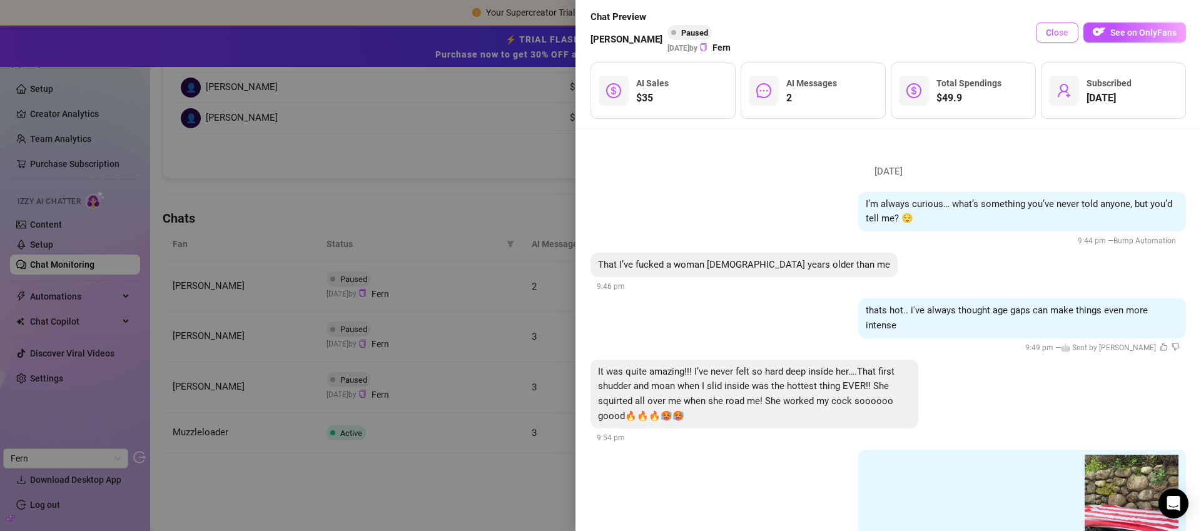
click at [1063, 37] on span "Close" at bounding box center [1057, 33] width 23 height 10
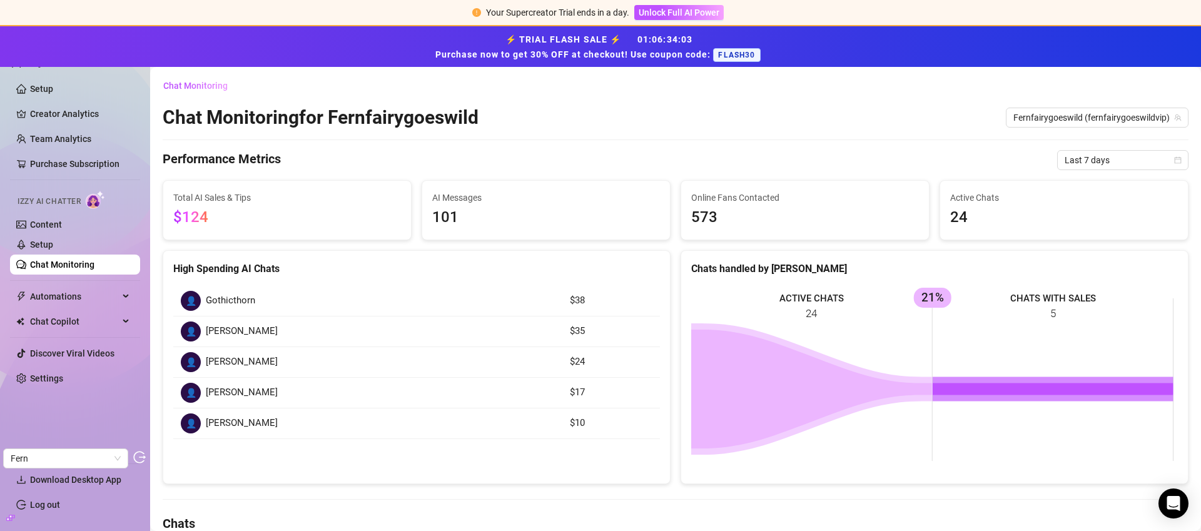
drag, startPoint x: 34, startPoint y: 222, endPoint x: 225, endPoint y: 19, distance: 277.9
click at [35, 222] on link "Content" at bounding box center [46, 225] width 32 height 10
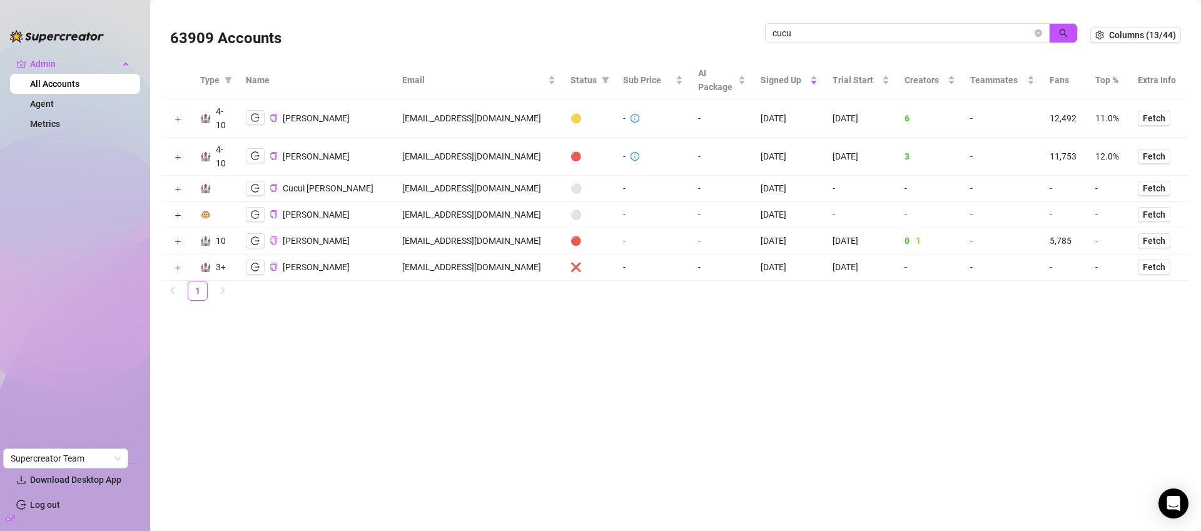
click at [463, 119] on td "[EMAIL_ADDRESS][DOMAIN_NAME]" at bounding box center [479, 118] width 168 height 38
click at [464, 114] on td "[EMAIL_ADDRESS][DOMAIN_NAME]" at bounding box center [479, 118] width 168 height 38
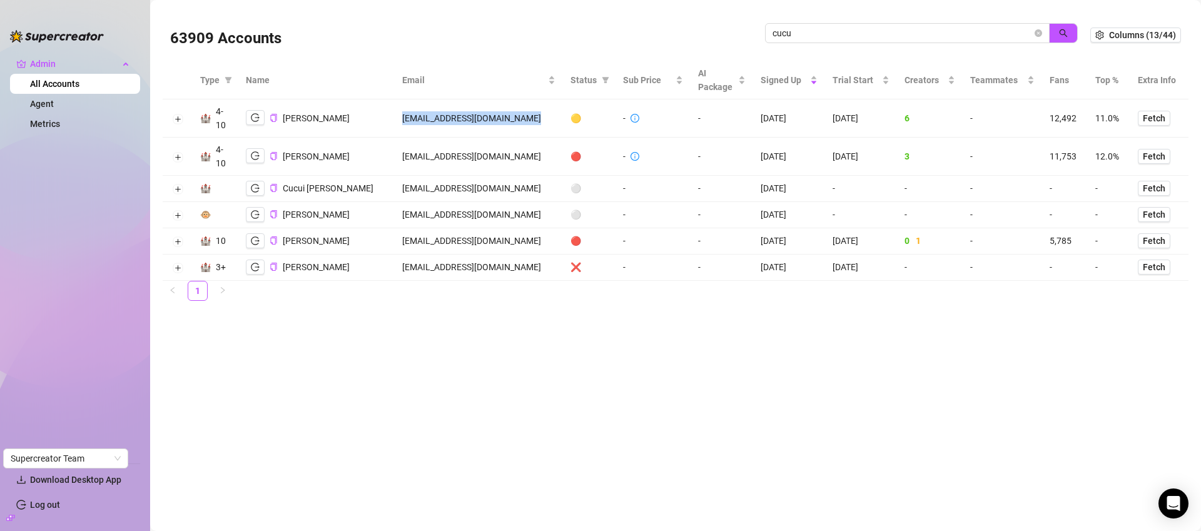
copy td "[EMAIL_ADDRESS][DOMAIN_NAME]"
click at [273, 118] on icon "copy" at bounding box center [274, 118] width 8 height 8
click at [1040, 32] on icon "close-circle" at bounding box center [1039, 33] width 8 height 8
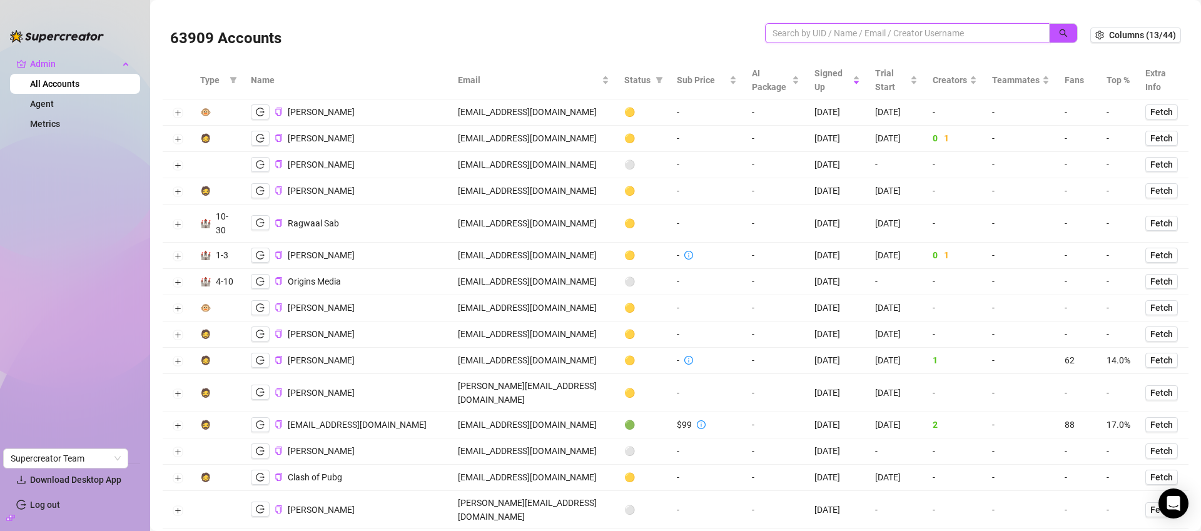
click at [801, 29] on input "search" at bounding box center [902, 33] width 260 height 14
type input "cucu"
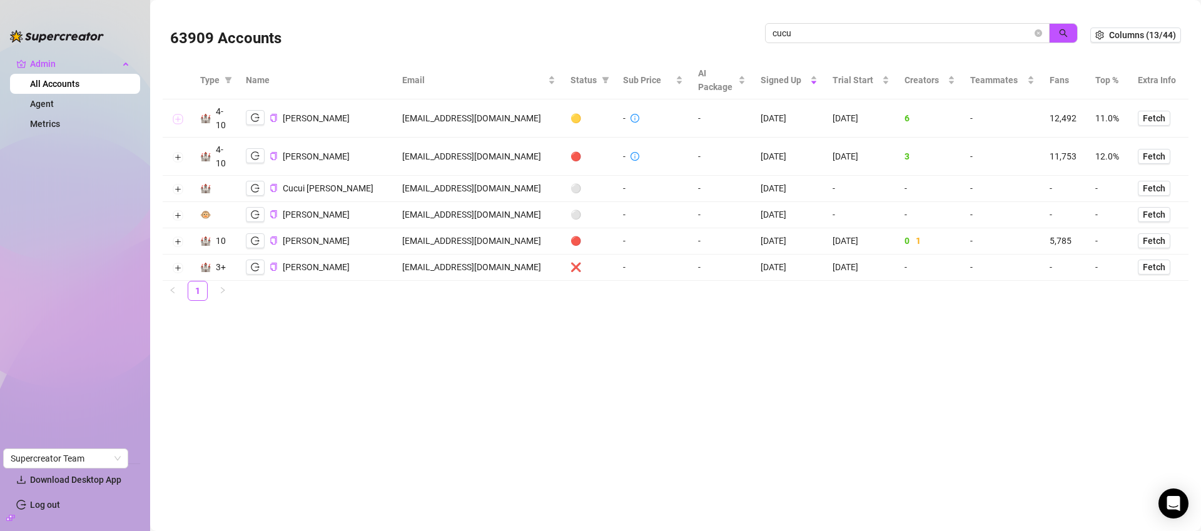
click at [177, 119] on button "Expand row" at bounding box center [178, 119] width 10 height 10
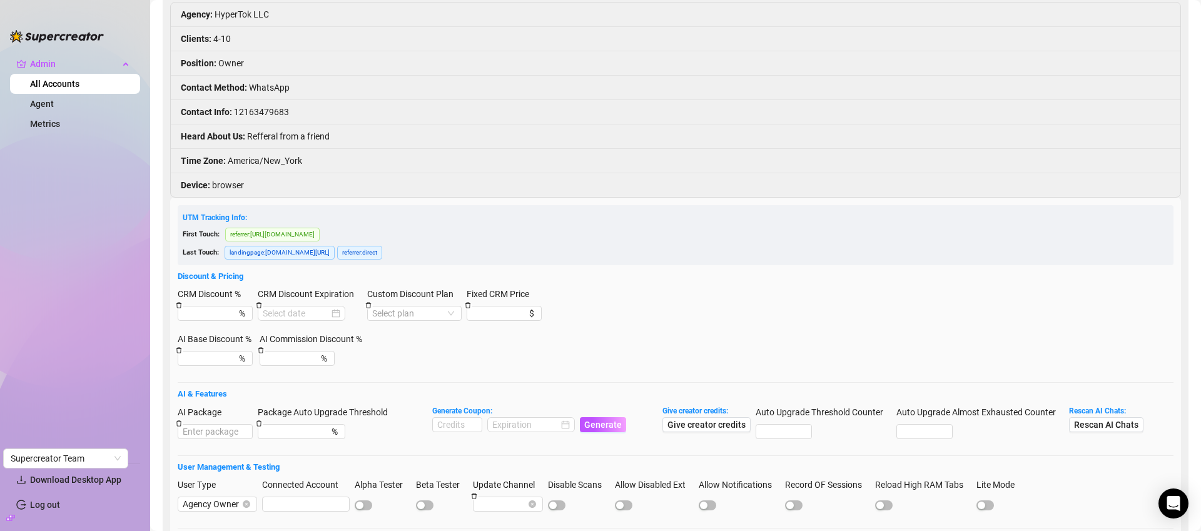
scroll to position [142, 0]
click at [472, 425] on span "Decrease Value" at bounding box center [475, 426] width 14 height 8
click at [463, 425] on input "-1" at bounding box center [457, 424] width 49 height 14
click at [450, 422] on input "-1" at bounding box center [457, 424] width 49 height 14
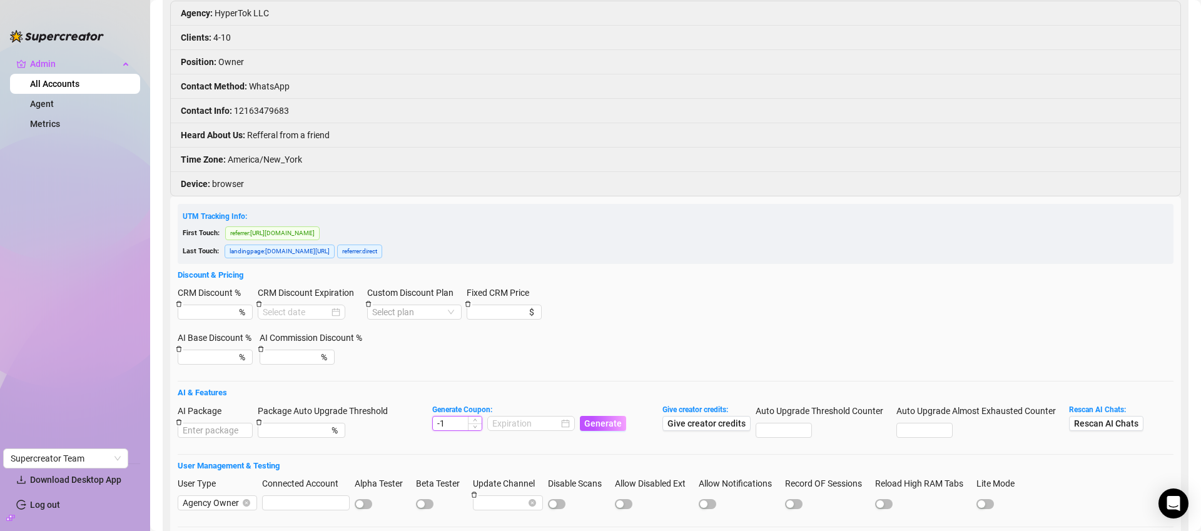
click at [450, 422] on input "-1" at bounding box center [457, 424] width 49 height 14
click at [476, 420] on icon "up" at bounding box center [475, 420] width 4 height 4
type input "2"
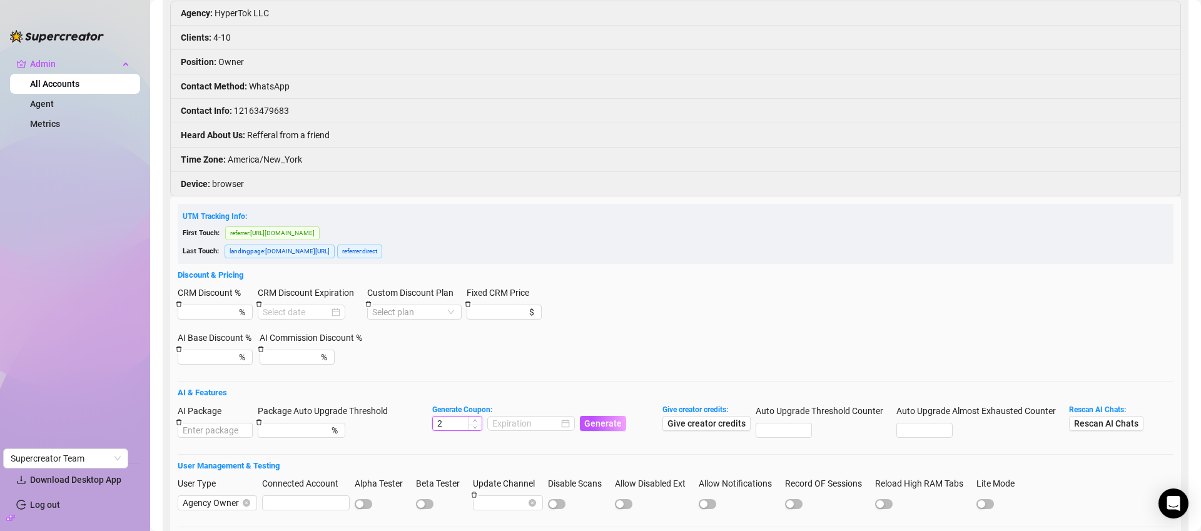
click at [476, 420] on icon "up" at bounding box center [475, 420] width 4 height 4
click at [444, 426] on input "2" at bounding box center [457, 424] width 49 height 14
type input "500"
click at [550, 417] on input at bounding box center [525, 424] width 66 height 14
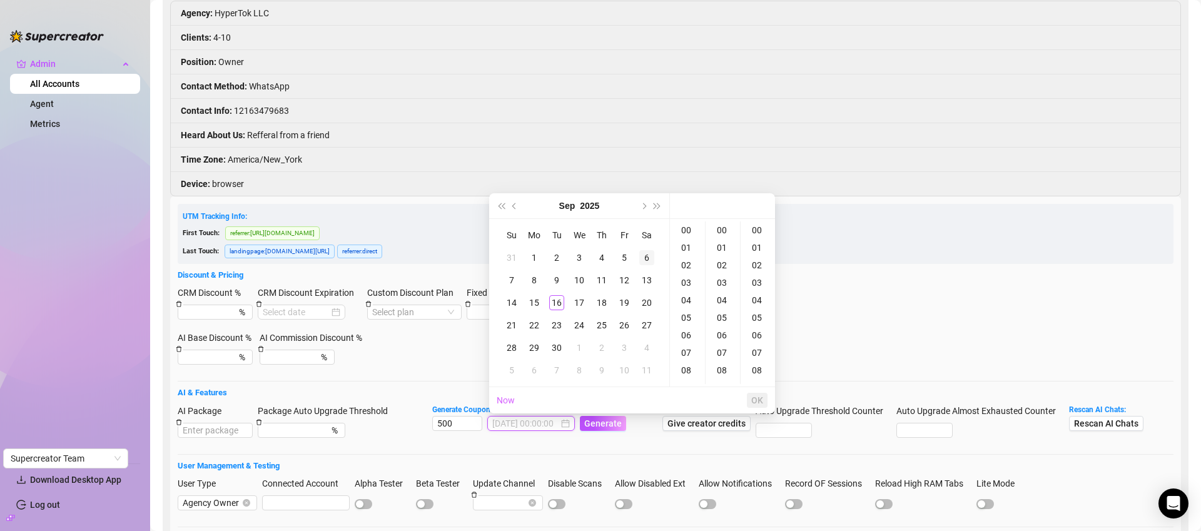
type input "[DATE] 00:00:00"
click at [645, 206] on span "Next month (PageDown)" at bounding box center [643, 206] width 6 height 6
click at [610, 279] on td "9" at bounding box center [601, 280] width 23 height 23
type input "[DATE] 00:00:00"
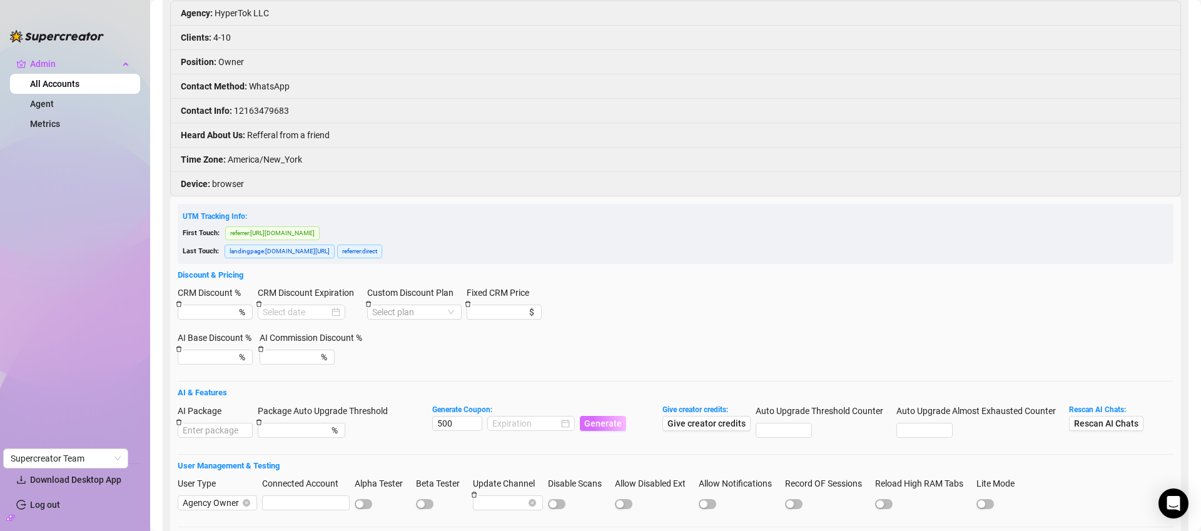
click at [608, 424] on span "Generate" at bounding box center [603, 423] width 38 height 10
click at [552, 419] on input at bounding box center [525, 424] width 66 height 14
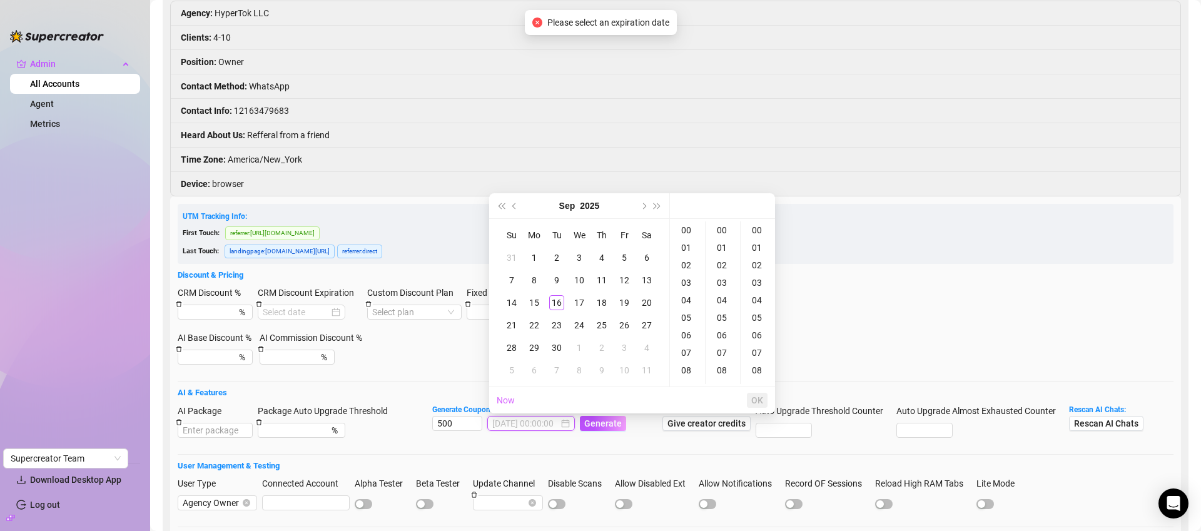
type input "[DATE] 00:00:00"
type input "[DATE] 00:02:00"
type input "[DATE] 00:00:02"
type input "[DATE] 00:02:00"
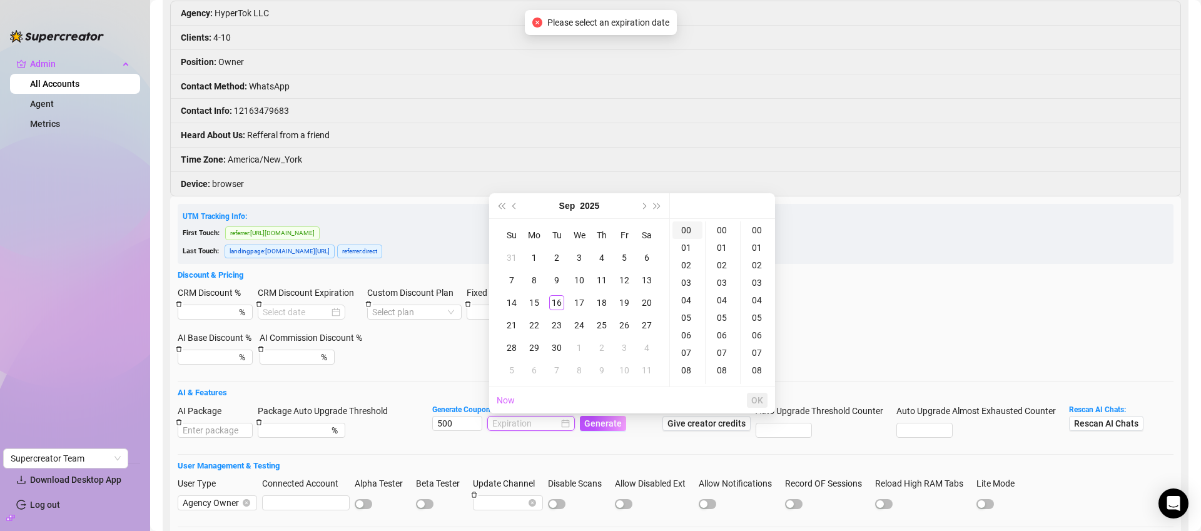
type input "[DATE] 00:00:00"
click at [644, 205] on span "Next month (PageDown)" at bounding box center [643, 206] width 6 height 6
click at [603, 312] on td "16" at bounding box center [601, 302] width 23 height 23
click at [575, 259] on div "1" at bounding box center [579, 257] width 15 height 15
click at [601, 305] on div "16" at bounding box center [601, 302] width 15 height 15
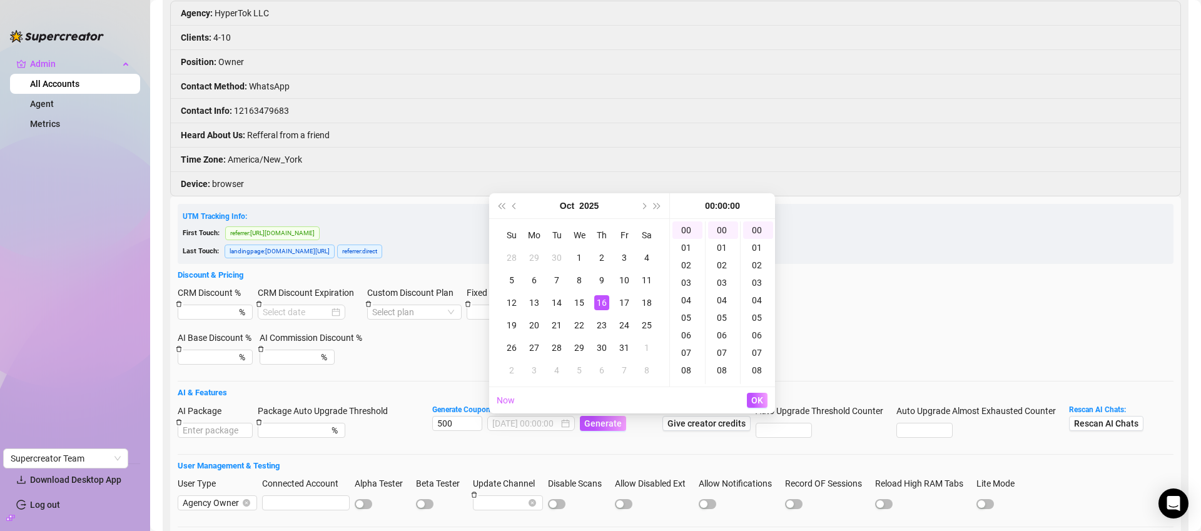
type input "[DATE] 00:00:00"
click at [762, 401] on span "OK" at bounding box center [757, 400] width 12 height 10
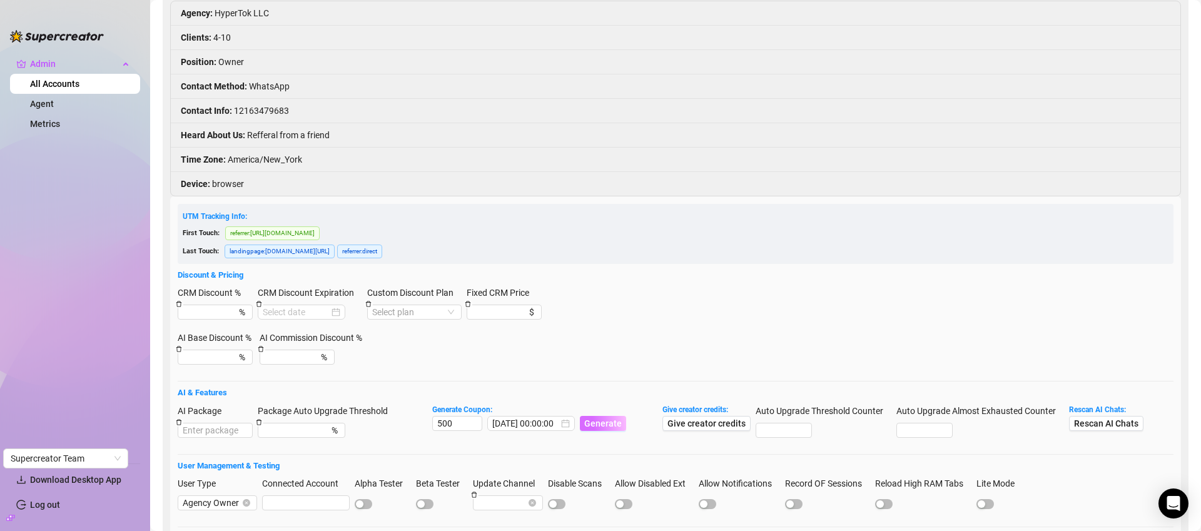
click at [602, 425] on span "Generate" at bounding box center [603, 423] width 38 height 10
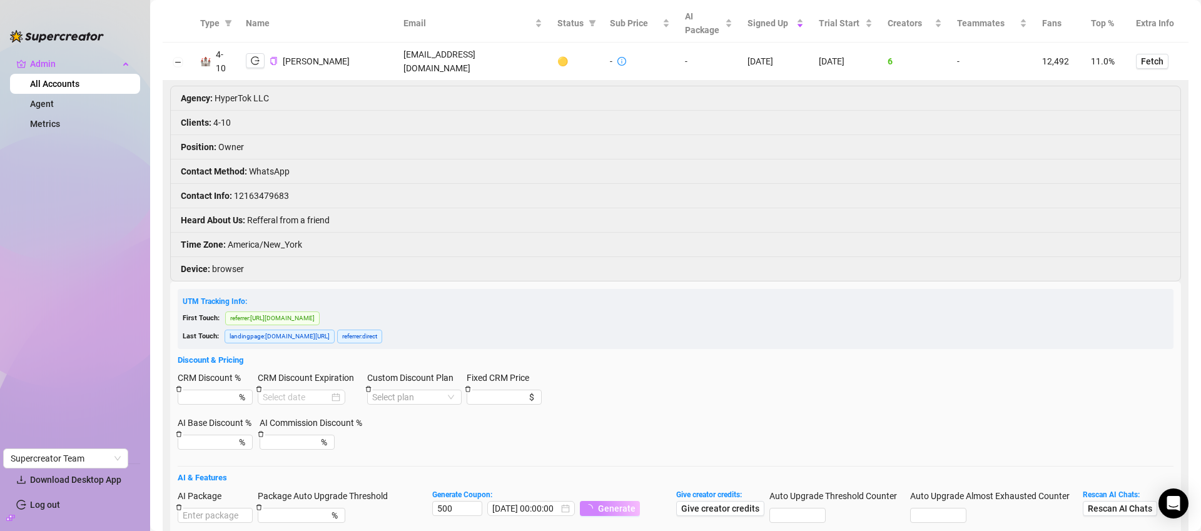
scroll to position [90, 0]
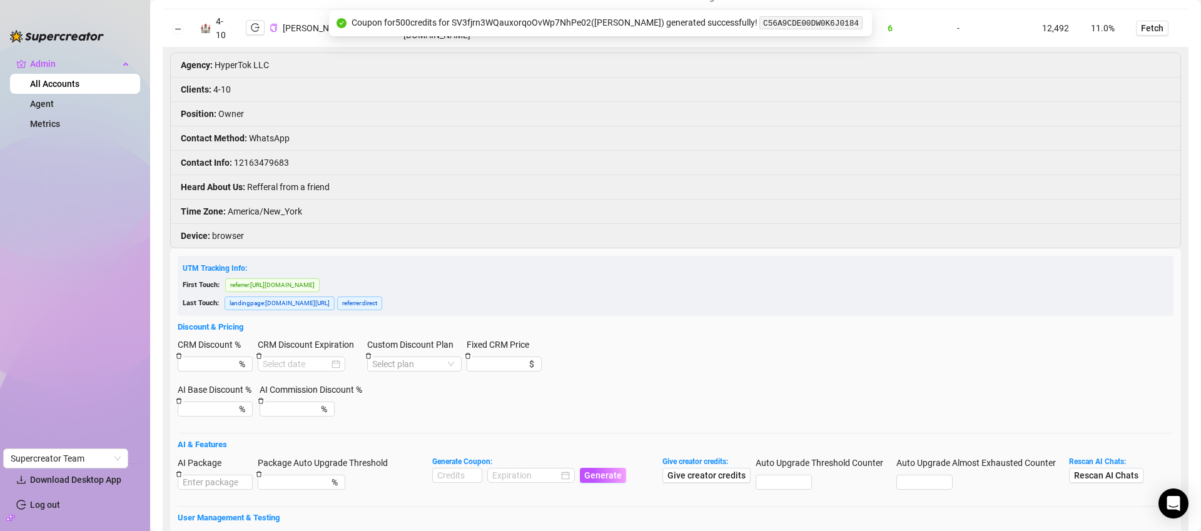
click at [799, 19] on code "C56A9CDE00DW0K6J0184" at bounding box center [810, 22] width 103 height 13
copy code "C56A9CDE00DW0K6J0184"
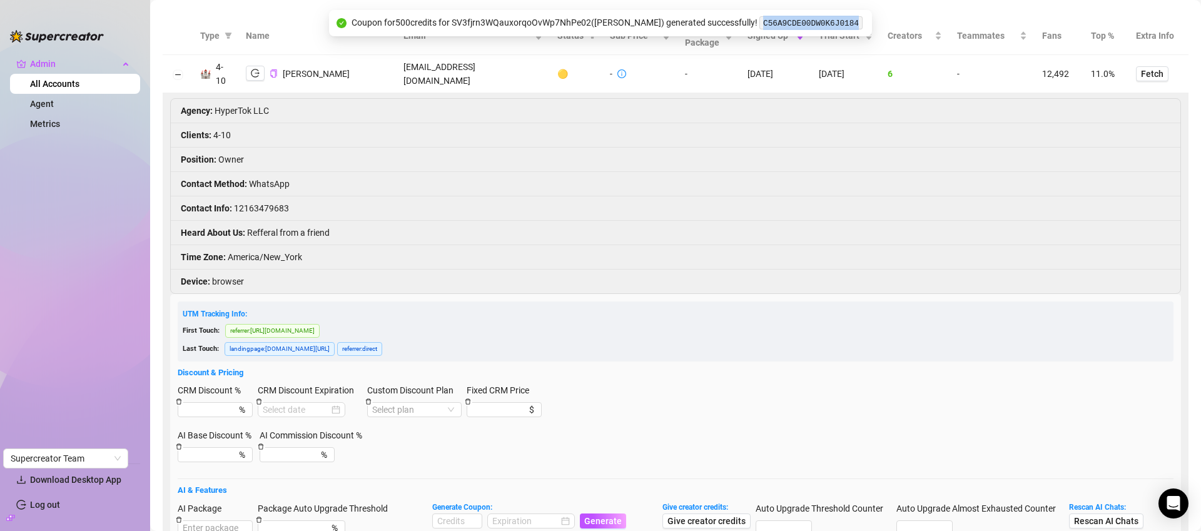
scroll to position [0, 0]
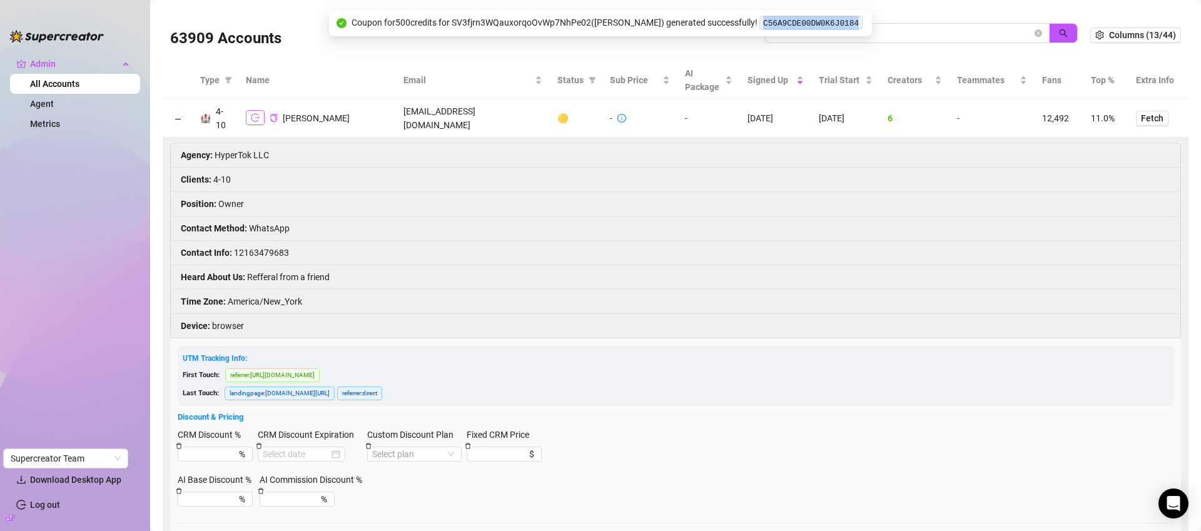
click at [251, 115] on icon "logout" at bounding box center [255, 117] width 9 height 9
click at [434, 117] on td "[EMAIL_ADDRESS][DOMAIN_NAME]" at bounding box center [473, 118] width 154 height 38
click at [487, 118] on td "[EMAIL_ADDRESS][DOMAIN_NAME]" at bounding box center [473, 118] width 154 height 38
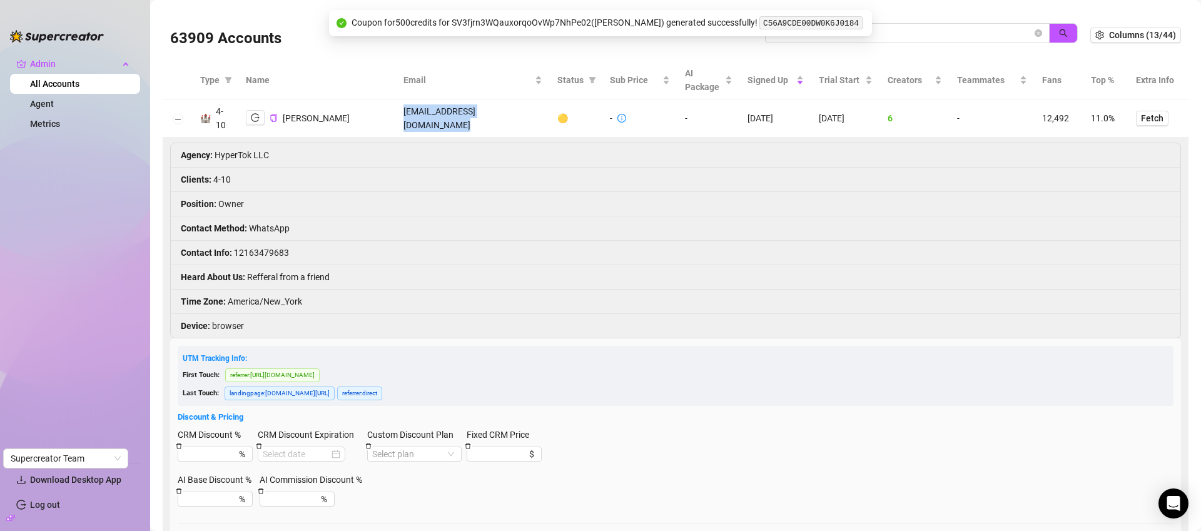
click at [487, 118] on td "[EMAIL_ADDRESS][DOMAIN_NAME]" at bounding box center [473, 118] width 154 height 38
copy td "[EMAIL_ADDRESS][DOMAIN_NAME]"
click at [276, 117] on icon "copy" at bounding box center [274, 118] width 8 height 8
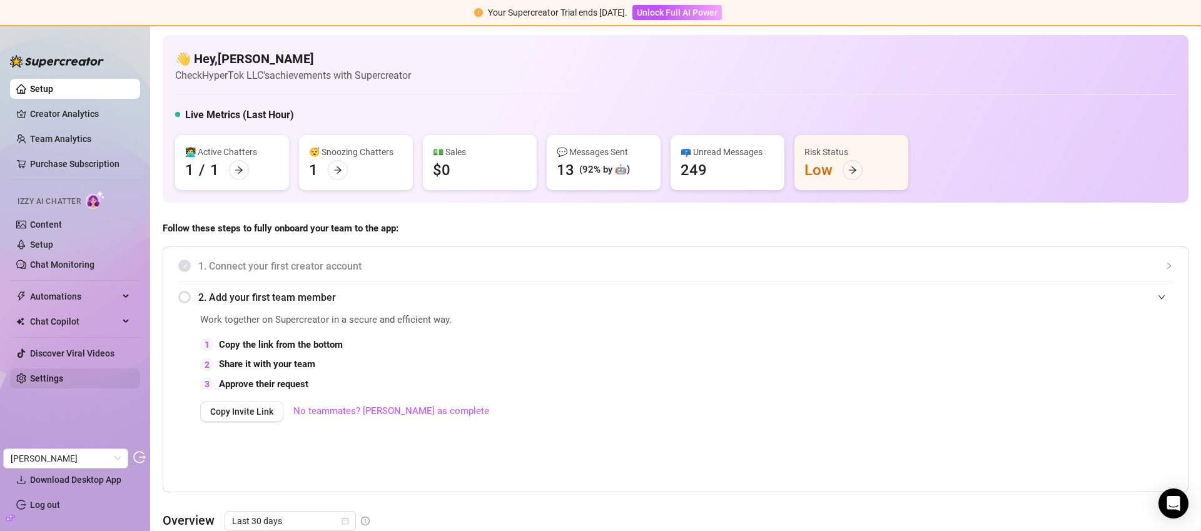
click at [63, 373] on link "Settings" at bounding box center [46, 378] width 33 height 10
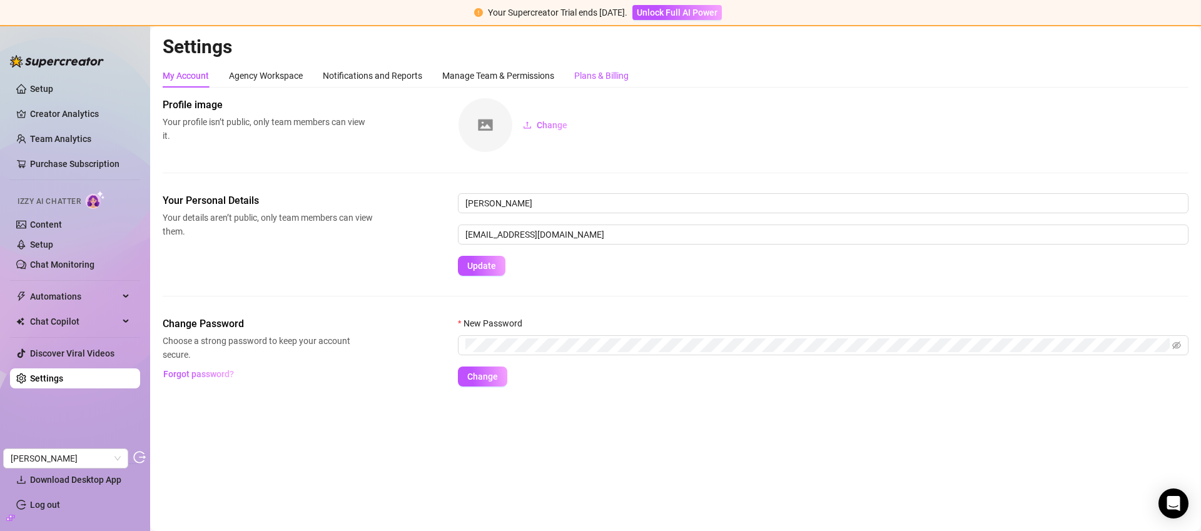
click at [599, 76] on div "Plans & Billing" at bounding box center [601, 76] width 54 height 14
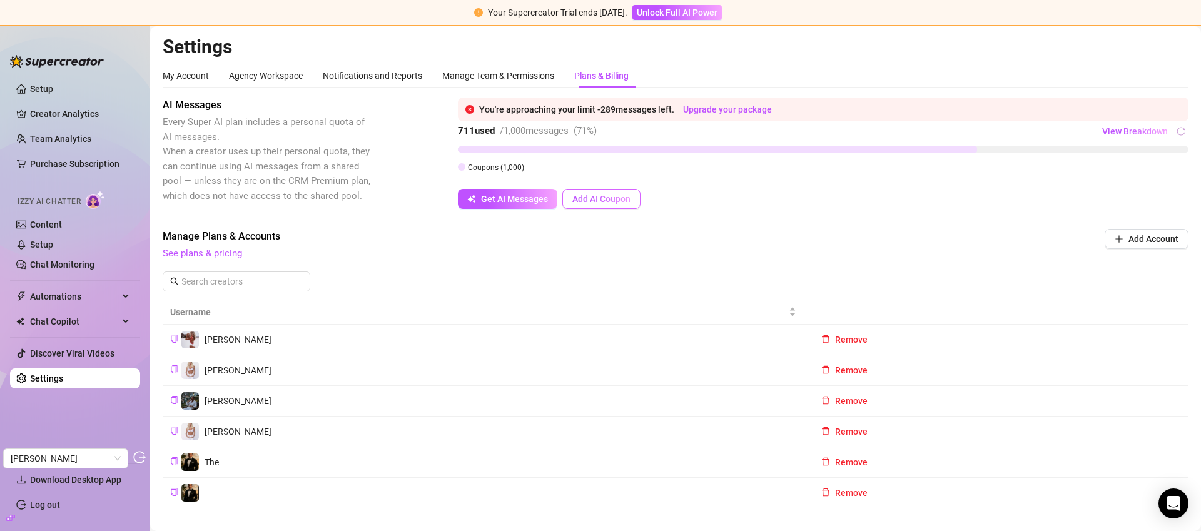
click at [588, 199] on span "Add AI Coupon" at bounding box center [601, 199] width 58 height 10
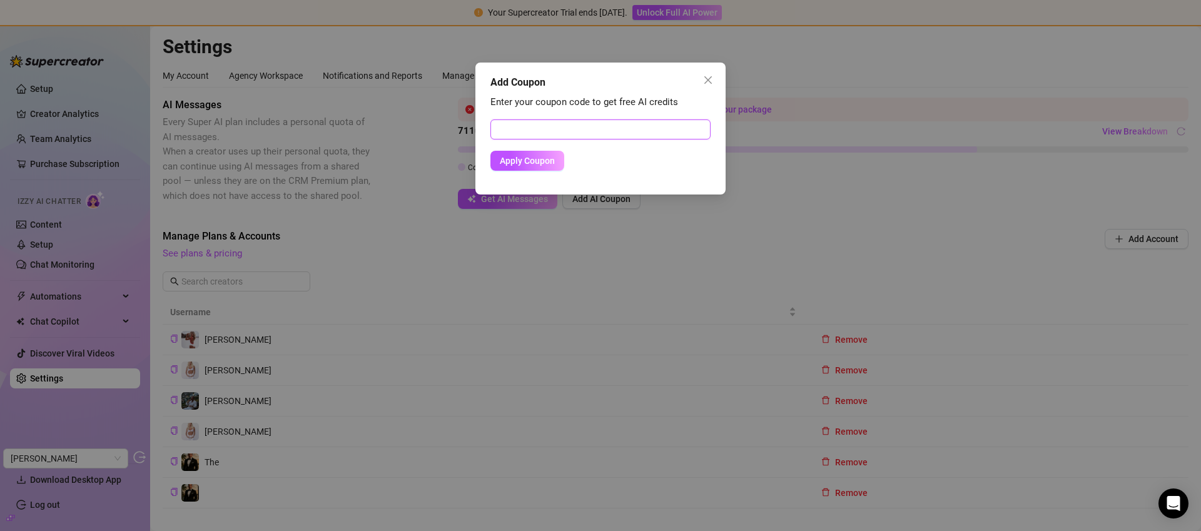
click at [642, 130] on input "text" at bounding box center [600, 129] width 220 height 20
paste input "C56A9CDE00DW0K6J0184"
type input "C56A9CDE00DW0K6J0184"
click at [537, 159] on span "Apply Coupon" at bounding box center [527, 161] width 55 height 10
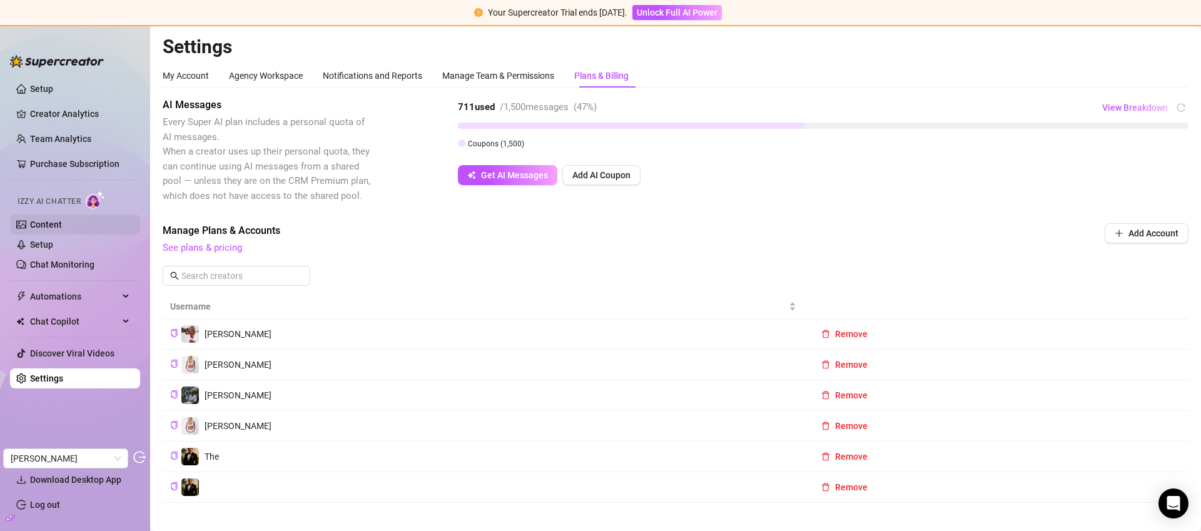
click at [54, 220] on link "Content" at bounding box center [46, 225] width 32 height 10
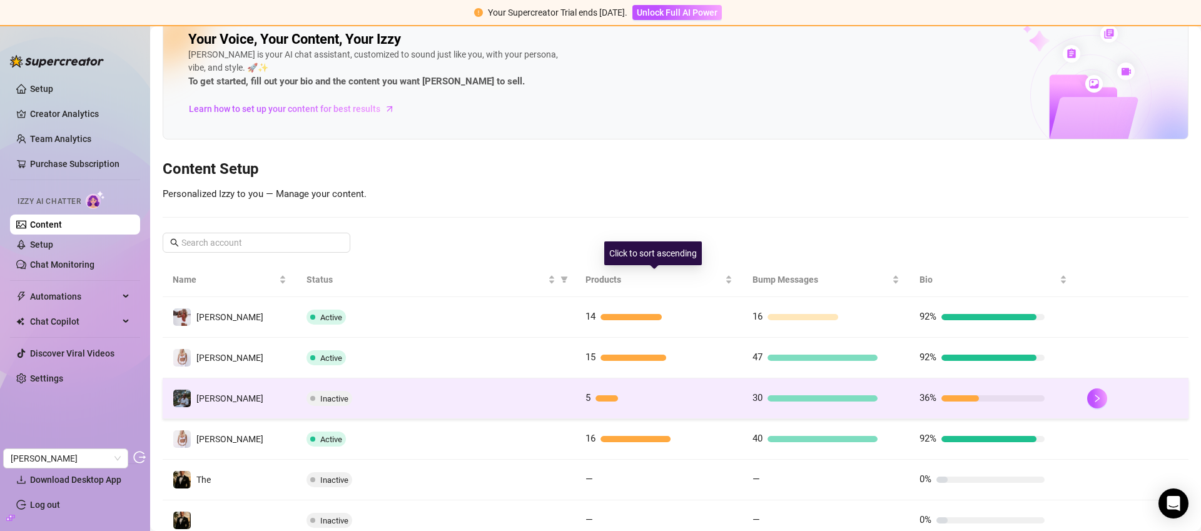
scroll to position [73, 0]
